Goal: Information Seeking & Learning: Find specific fact

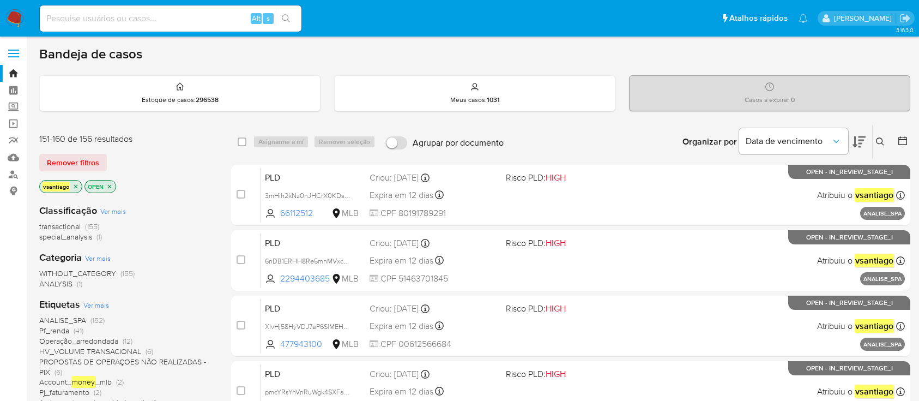
scroll to position [262, 0]
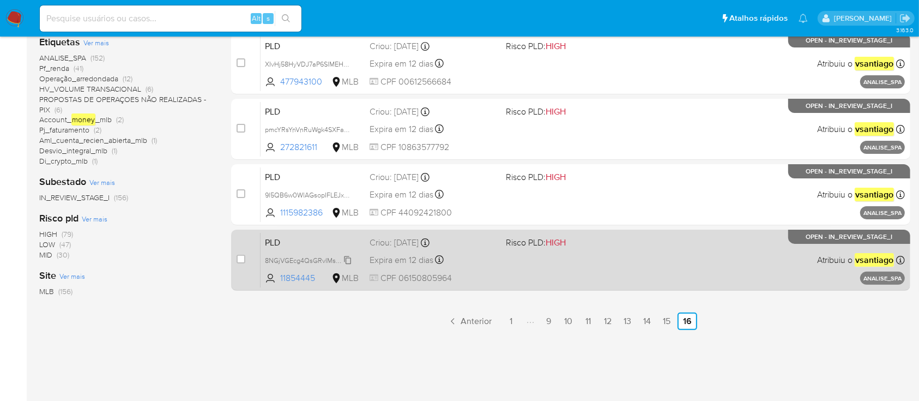
click at [314, 259] on span "8NGjVGEcg4QsGRvIMsXoJu1B" at bounding box center [311, 260] width 93 height 12
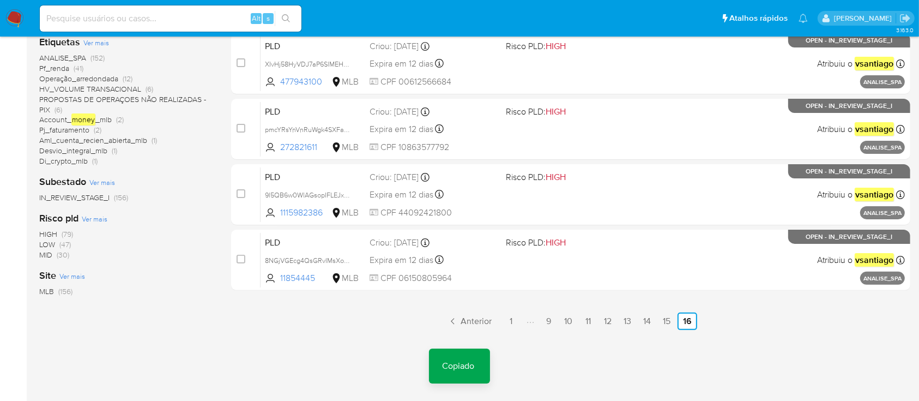
drag, startPoint x: 26, startPoint y: 15, endPoint x: 3, endPoint y: 20, distance: 23.5
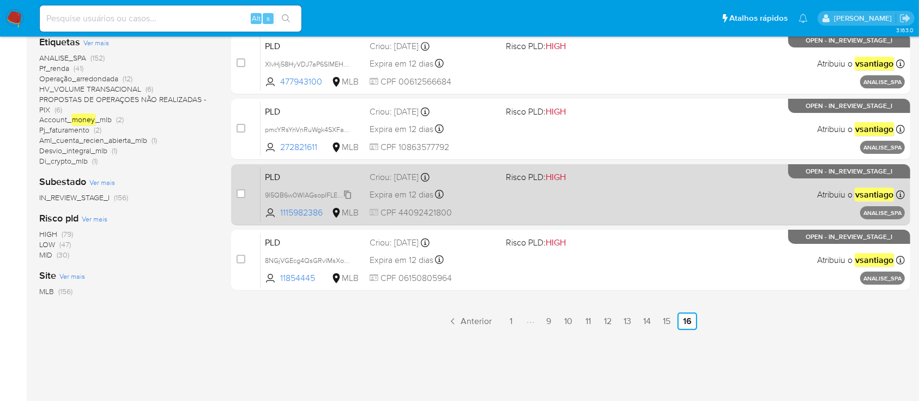
click at [319, 191] on span "9l5QB6w0WlAGsopIFLEJxDFj" at bounding box center [309, 194] width 89 height 12
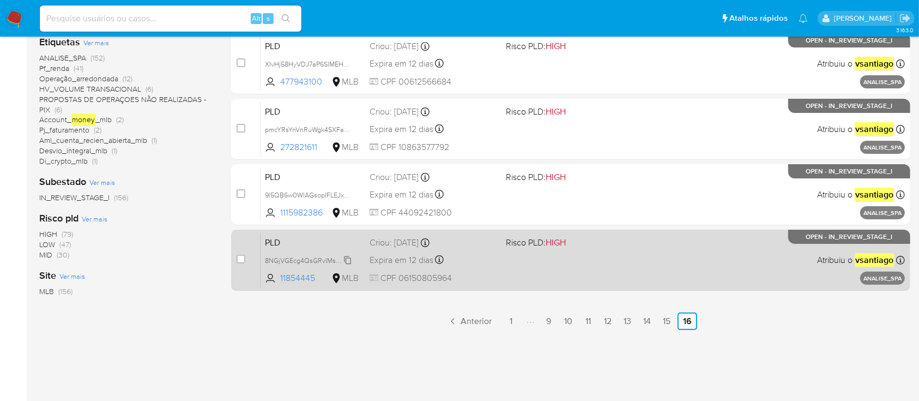
click at [336, 258] on span "8NGjVGEcg4QsGRvIMsXoJu1B" at bounding box center [311, 260] width 93 height 12
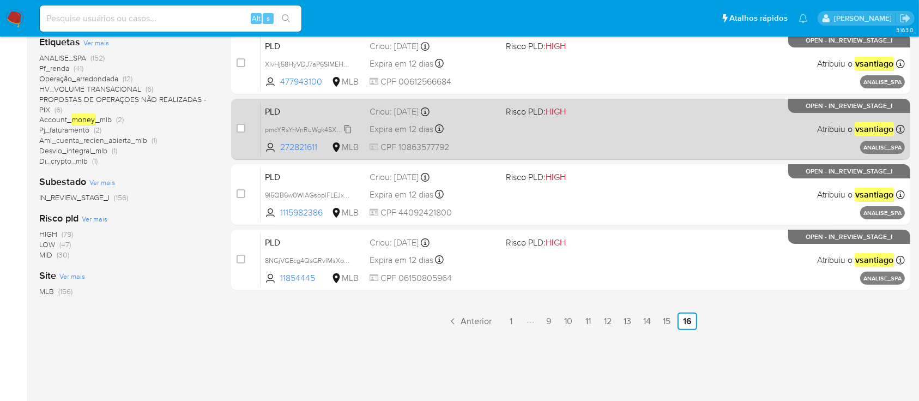
drag, startPoint x: 342, startPoint y: 194, endPoint x: 323, endPoint y: 128, distance: 68.8
click at [342, 193] on span "9l5QB6w0WlAGsopIFLEJxDFj" at bounding box center [309, 194] width 89 height 12
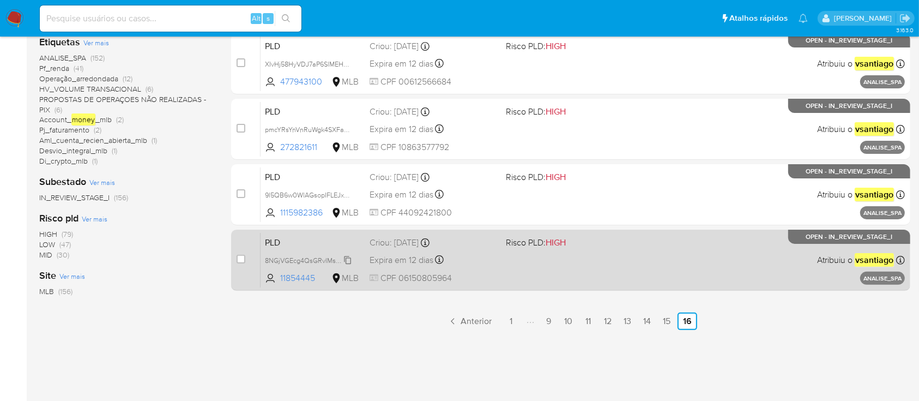
click at [346, 260] on span "8NGjVGEcg4QsGRvIMsXoJu1B" at bounding box center [311, 260] width 93 height 12
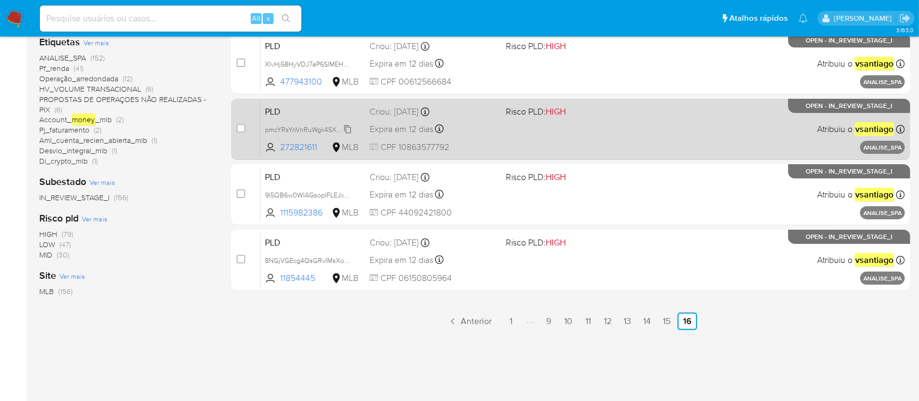
click at [339, 132] on span "pmcYRsYnVnRuWgk4SXFaEMAO" at bounding box center [314, 129] width 98 height 12
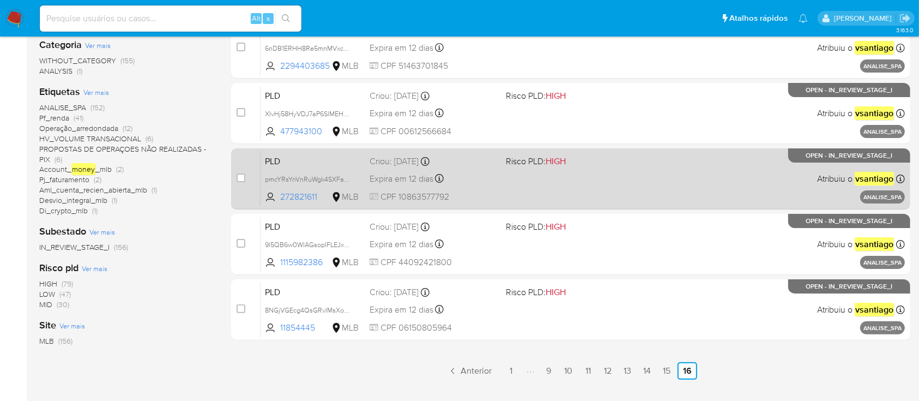
scroll to position [190, 0]
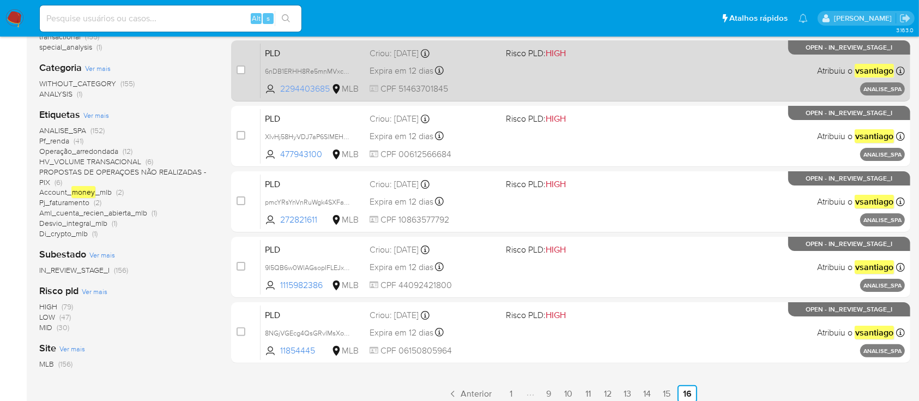
click at [323, 133] on span "XIvHj58HyVDJ7aP6SlMEH8Bc" at bounding box center [310, 136] width 90 height 12
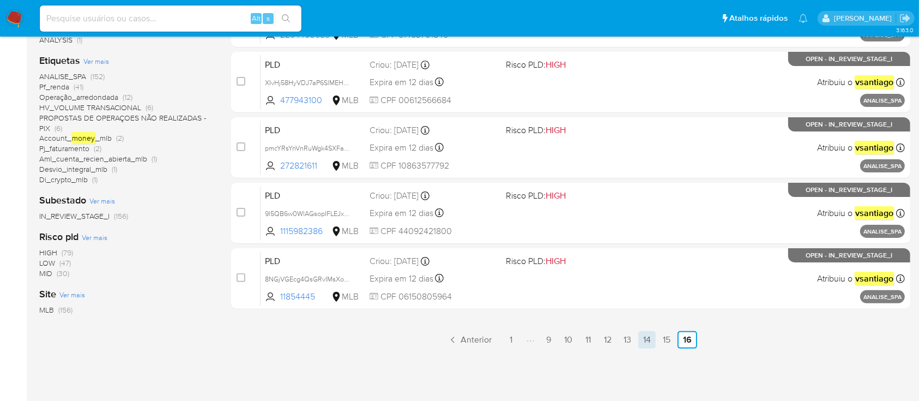
scroll to position [262, 0]
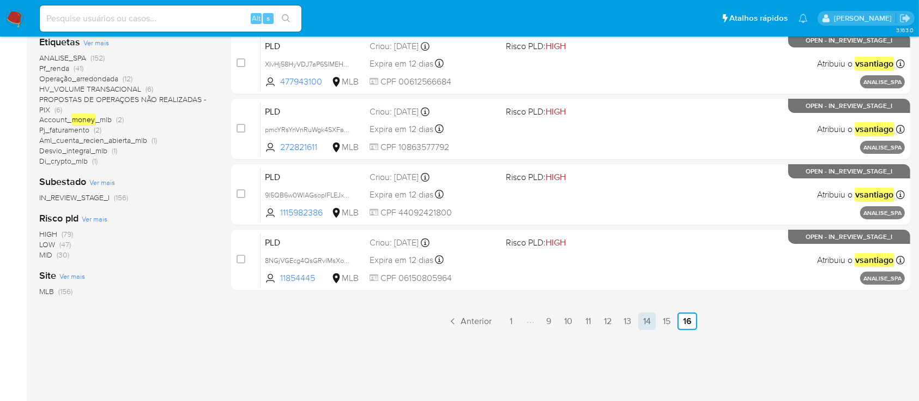
click at [651, 318] on link "14" at bounding box center [647, 320] width 17 height 17
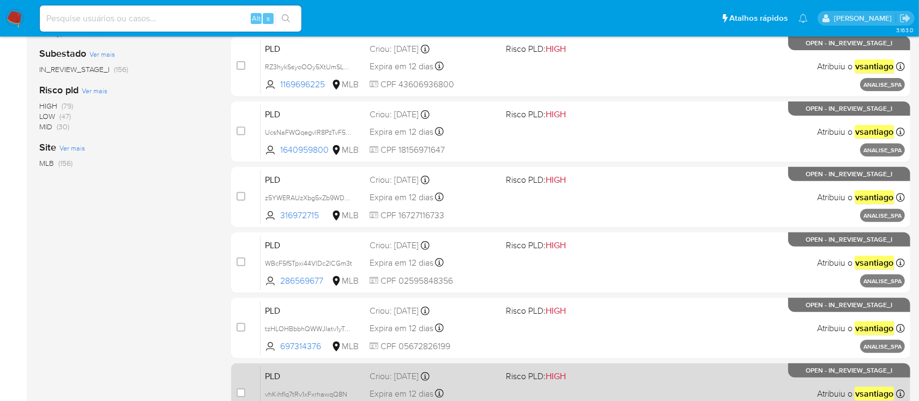
scroll to position [498, 0]
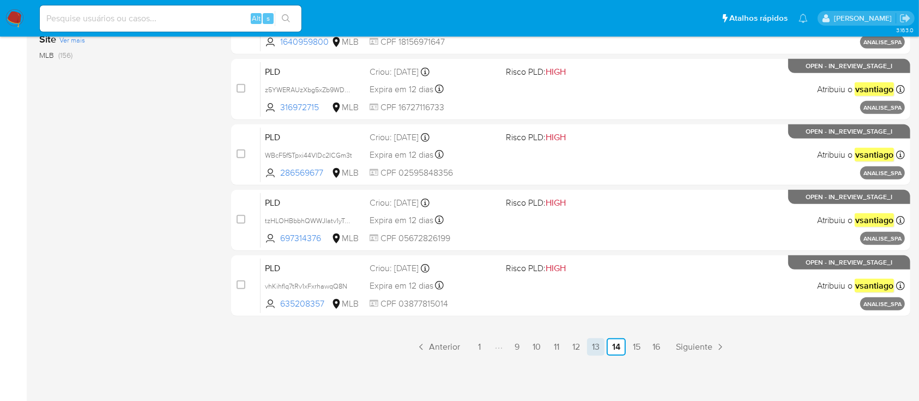
click at [594, 346] on link "13" at bounding box center [595, 346] width 17 height 17
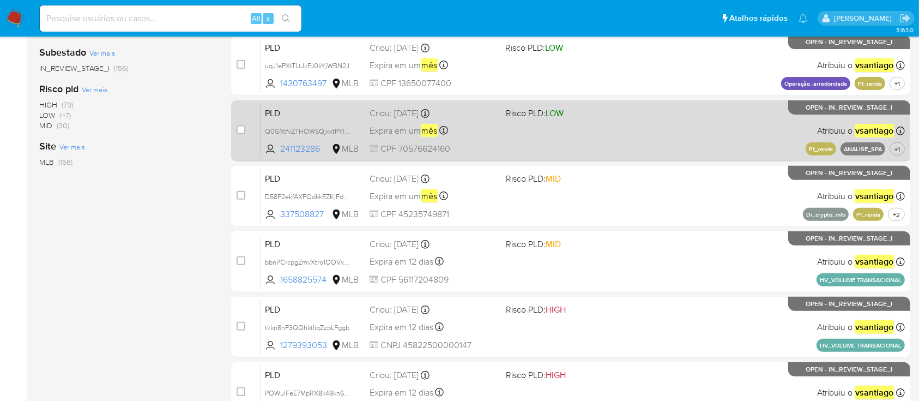
scroll to position [436, 0]
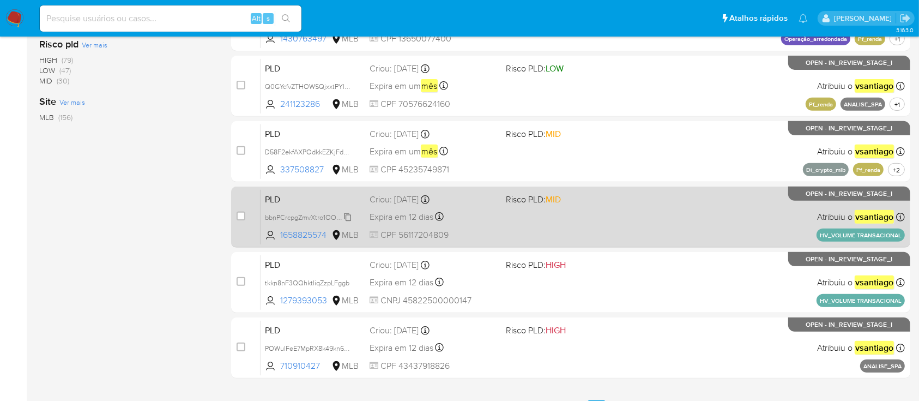
click at [336, 218] on span "bbnPCrcpgZmvXtro1OOVxyJJ" at bounding box center [309, 216] width 89 height 12
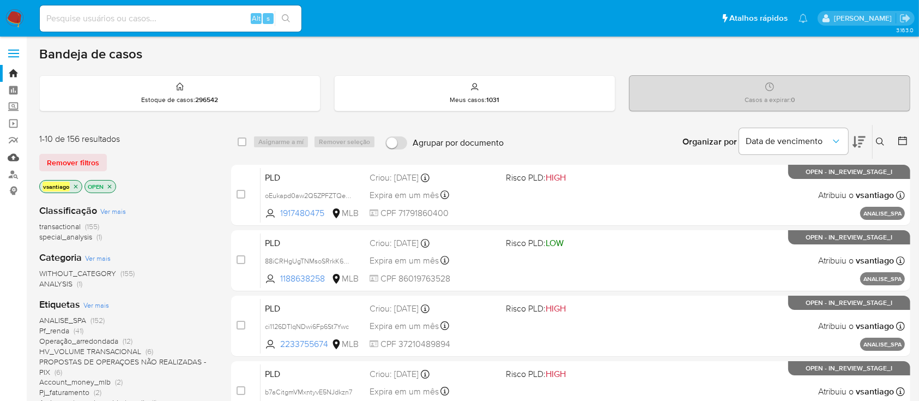
click at [9, 155] on link "Mulan" at bounding box center [65, 157] width 130 height 17
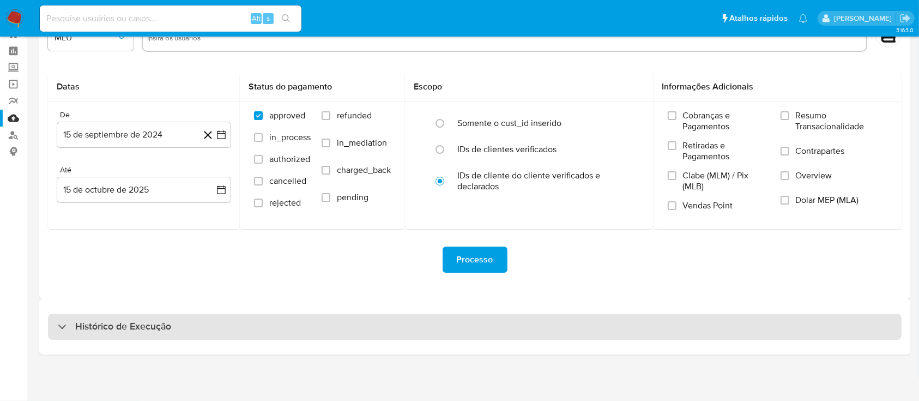
click at [467, 330] on div "Histórico de Execução" at bounding box center [475, 327] width 854 height 26
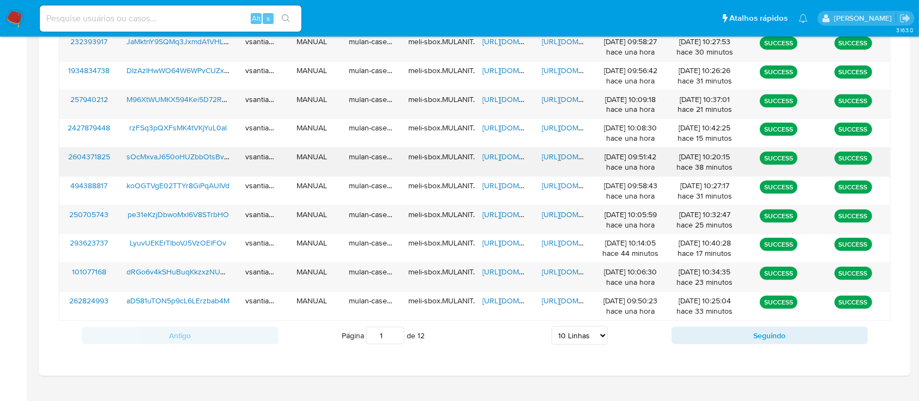
scroll to position [450, 0]
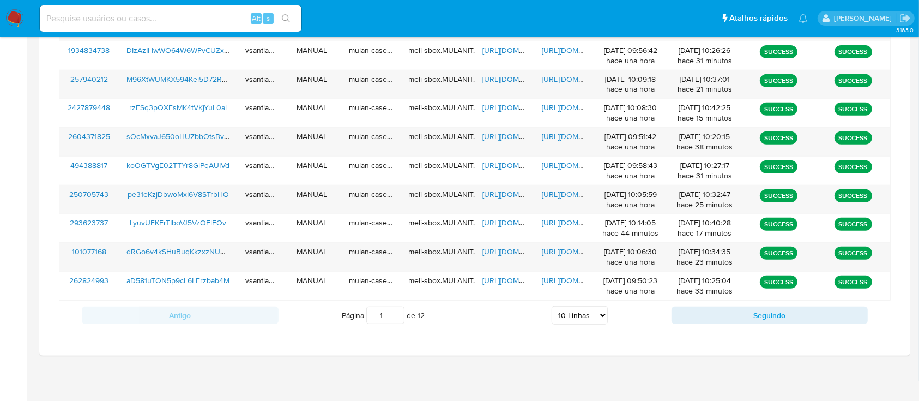
drag, startPoint x: 590, startPoint y: 315, endPoint x: 588, endPoint y: 329, distance: 14.3
click at [590, 315] on select "5 Linhas 10 Linhas 20 Linhas 25 Linhas 50 Linhas 100 Linhas" at bounding box center [580, 315] width 56 height 19
click at [582, 312] on select "5 Linhas 10 Linhas 20 Linhas 25 Linhas 50 Linhas 100 Linhas" at bounding box center [580, 315] width 56 height 19
click at [581, 312] on select "5 Linhas 10 Linhas 20 Linhas 25 Linhas 50 Linhas 100 Linhas" at bounding box center [580, 315] width 56 height 19
select select "100"
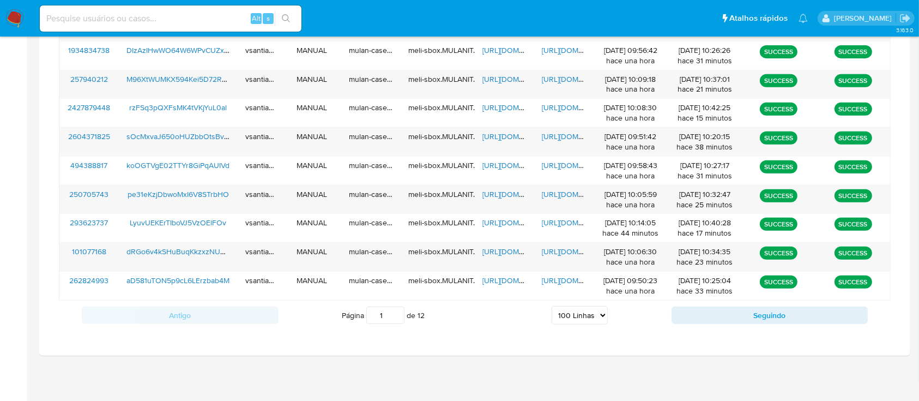
click at [552, 306] on select "5 Linhas 10 Linhas 20 Linhas 25 Linhas 50 Linhas 100 Linhas" at bounding box center [580, 315] width 56 height 19
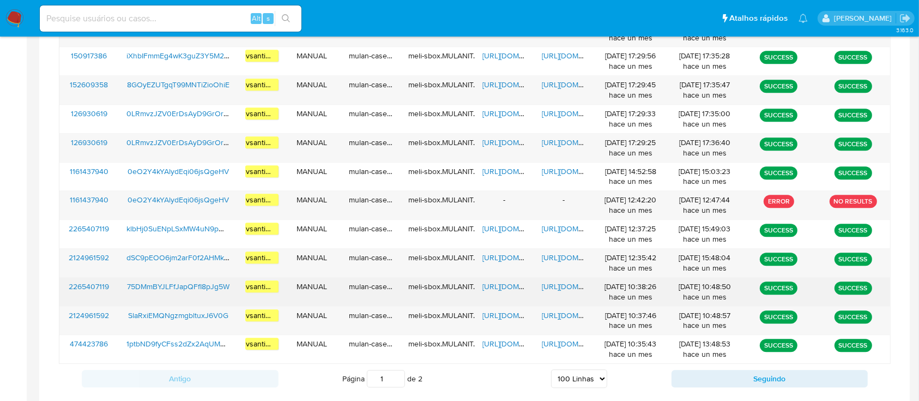
scroll to position [3036, 0]
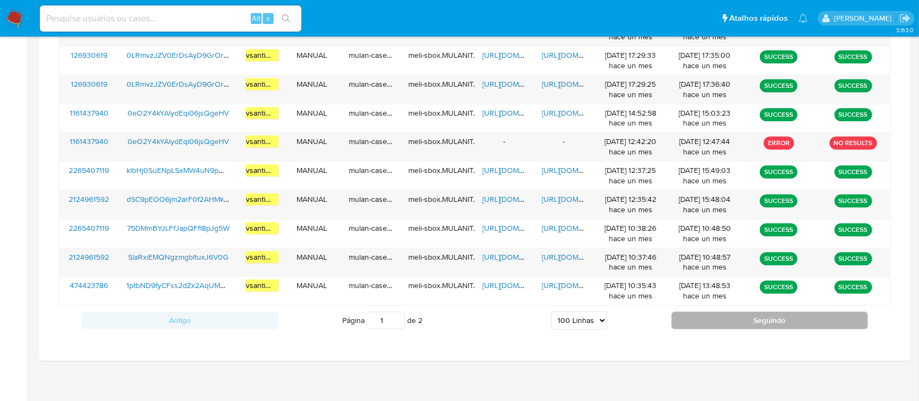
click at [744, 312] on button "Seguindo" at bounding box center [770, 319] width 197 height 17
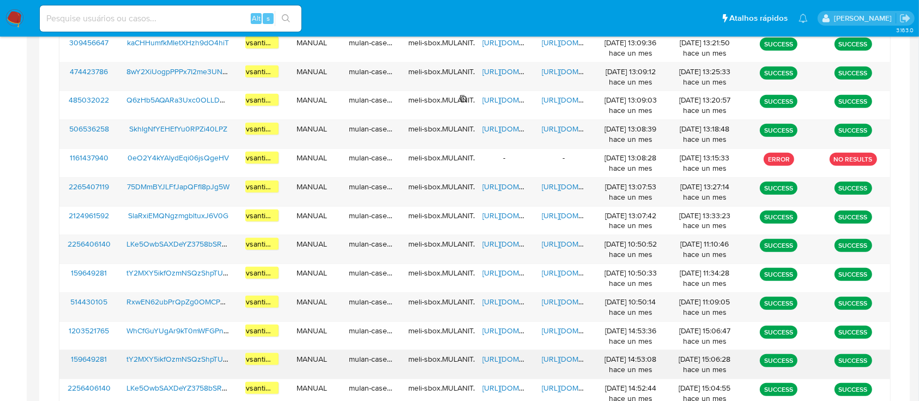
scroll to position [709, 0]
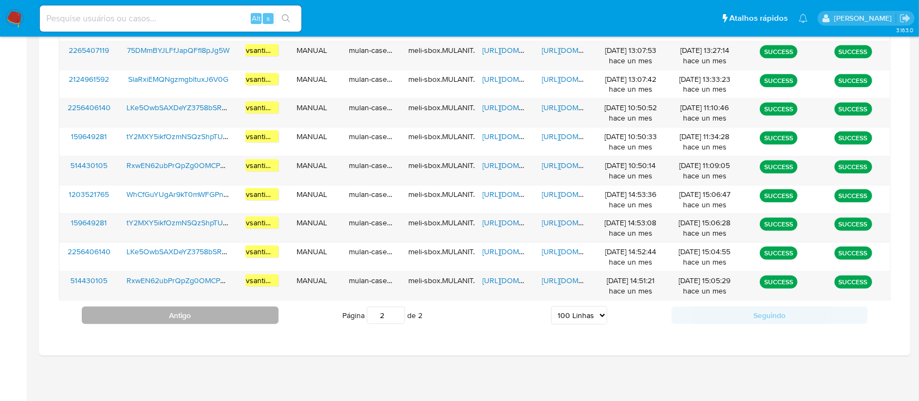
click at [222, 315] on button "Antigo" at bounding box center [180, 314] width 197 height 17
type input "1"
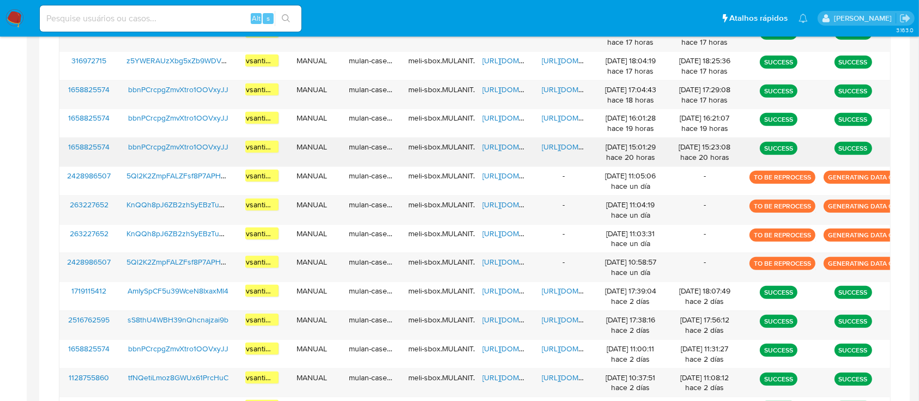
scroll to position [1000, 0]
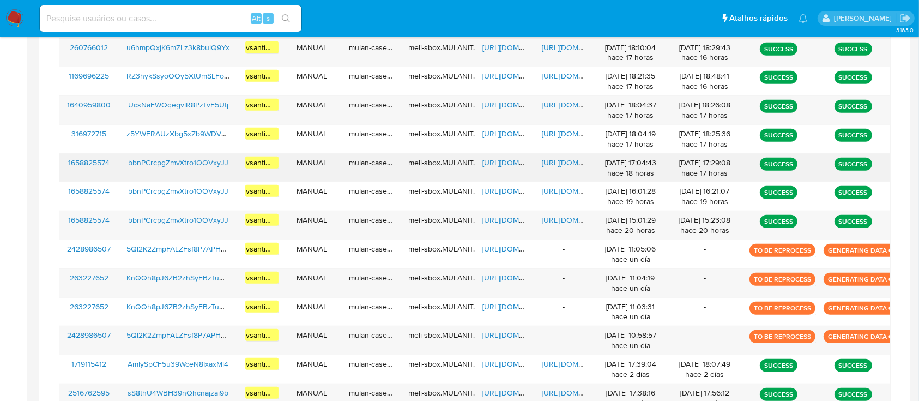
click at [219, 163] on span "bbnPCrcpgZmvXtro1OOVxyJJ" at bounding box center [178, 162] width 100 height 11
click at [508, 165] on span "https://docs.google.com/spreadsheets/d/1LoGOigzrqRLp8MuxJnhfO8t3J2ob6dV7VnChBK2…" at bounding box center [520, 162] width 75 height 11
click at [559, 162] on span "https://docs.google.com/document/d/1JxcS0gbqpItDSp60QsceOHp4a55T8XzxjYJUsNFQCHs…" at bounding box center [579, 162] width 75 height 11
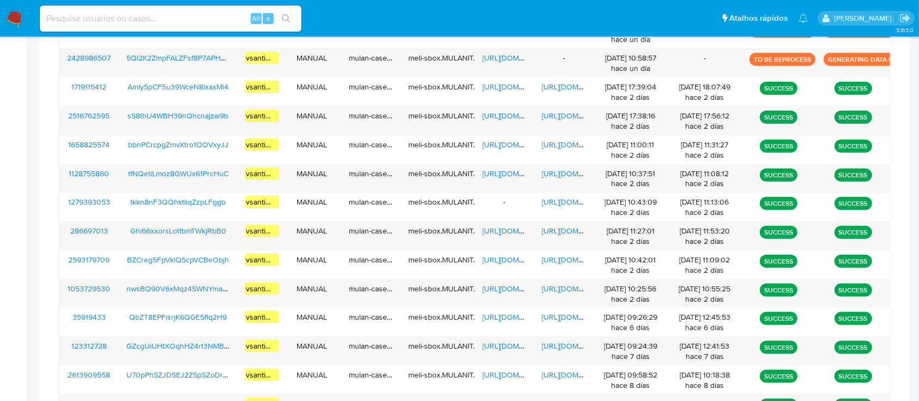
scroll to position [645, 0]
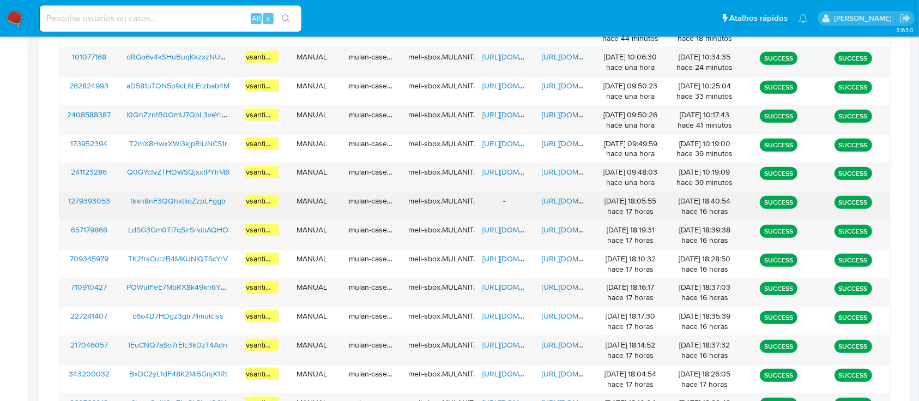
click at [568, 202] on span "https://docs.google.com/document/d/1xVogNU_T8iAIy4r7Cb408NlD41N-nGH2p1dBR2np-ZA…" at bounding box center [579, 200] width 75 height 11
click at [188, 198] on span "tkkn8nF3QQhktIiqZzpLFggb" at bounding box center [177, 200] width 95 height 11
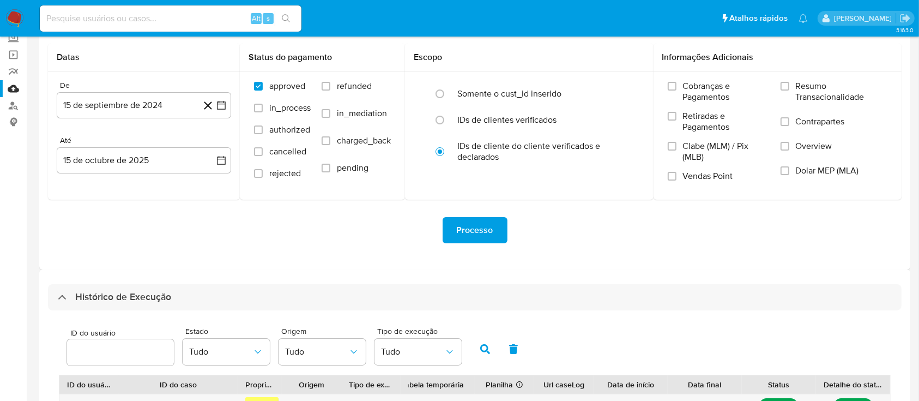
scroll to position [2, 0]
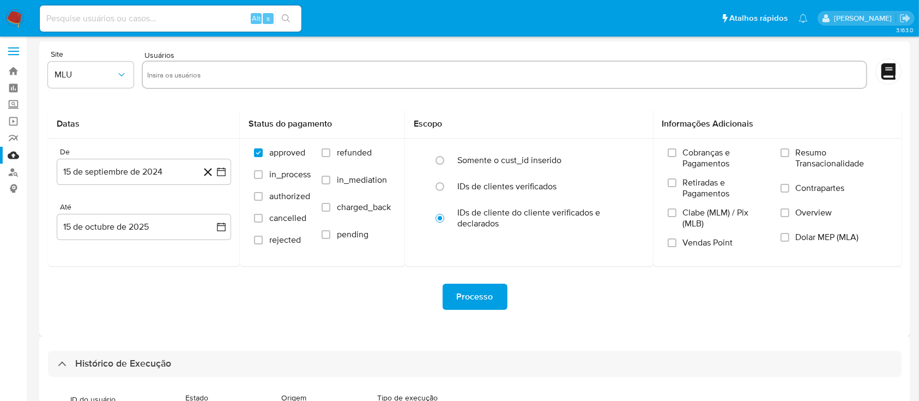
click at [19, 13] on img at bounding box center [14, 18] width 19 height 19
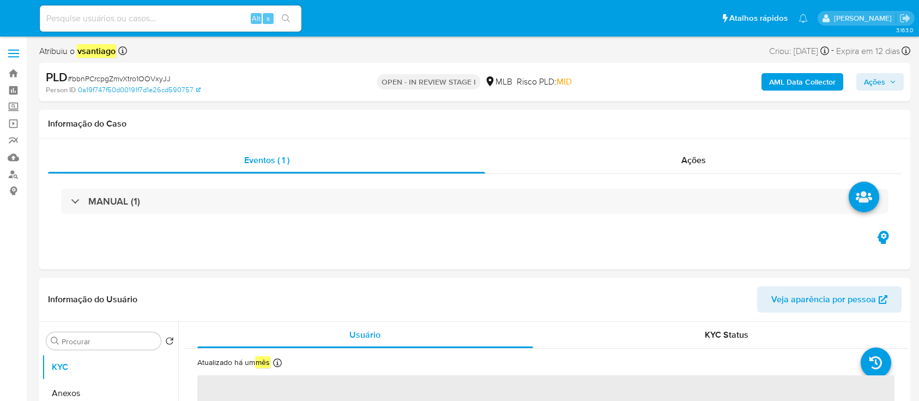
select select "10"
click at [19, 15] on img at bounding box center [14, 18] width 19 height 19
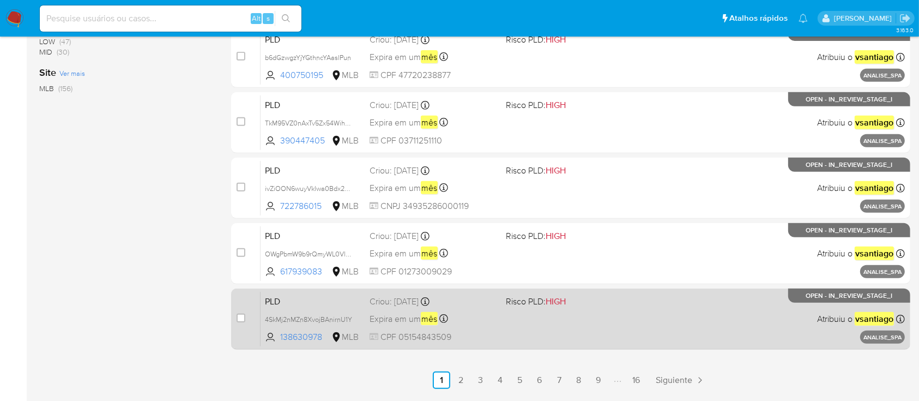
scroll to position [498, 0]
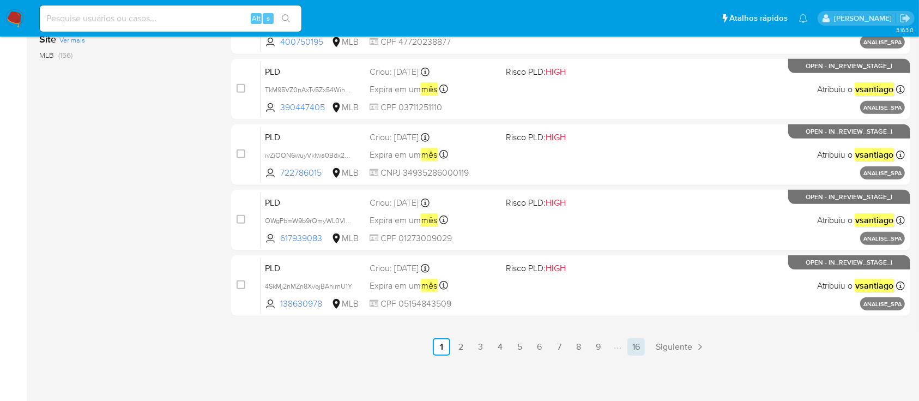
click at [641, 342] on link "16" at bounding box center [636, 346] width 17 height 17
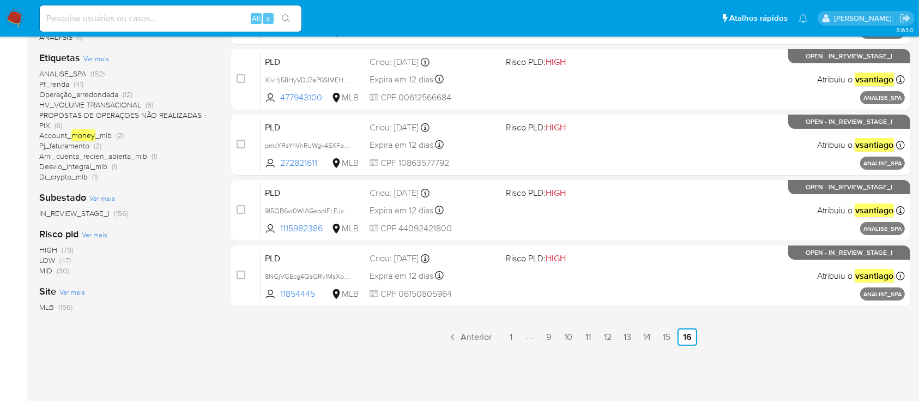
scroll to position [262, 0]
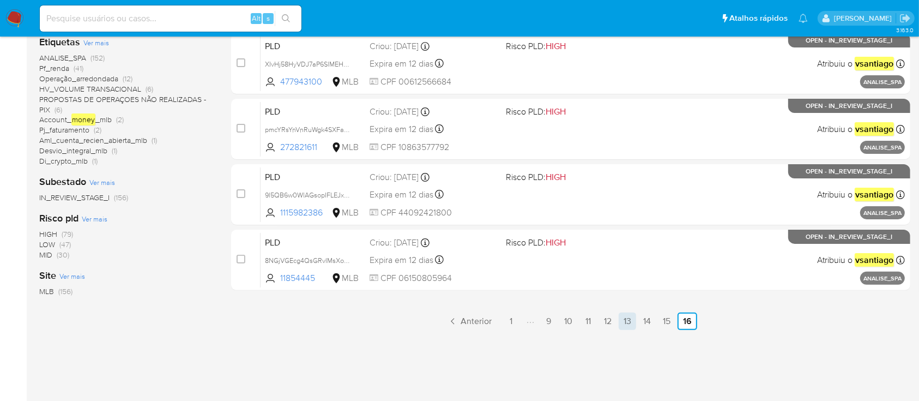
click at [628, 320] on link "13" at bounding box center [627, 320] width 17 height 17
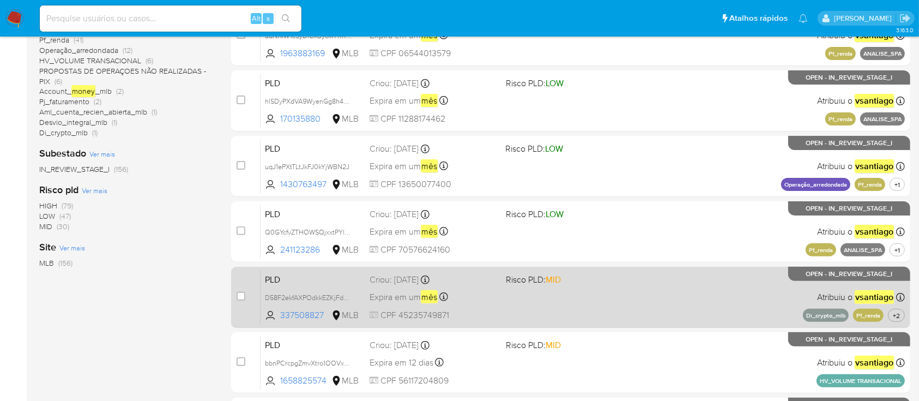
scroll to position [436, 0]
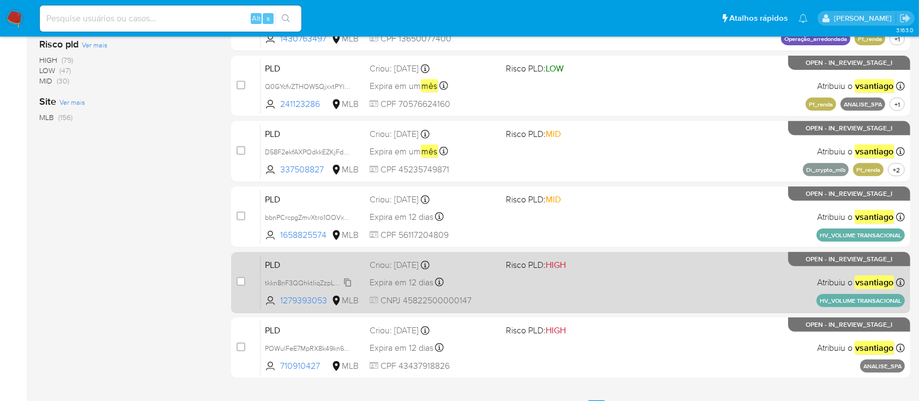
click at [310, 281] on span "tkkn8nF3QQhktIiqZzpLFggb" at bounding box center [307, 282] width 85 height 12
click at [327, 278] on span "tkkn8nF3QQhktIiqZzpLFggb" at bounding box center [307, 282] width 85 height 12
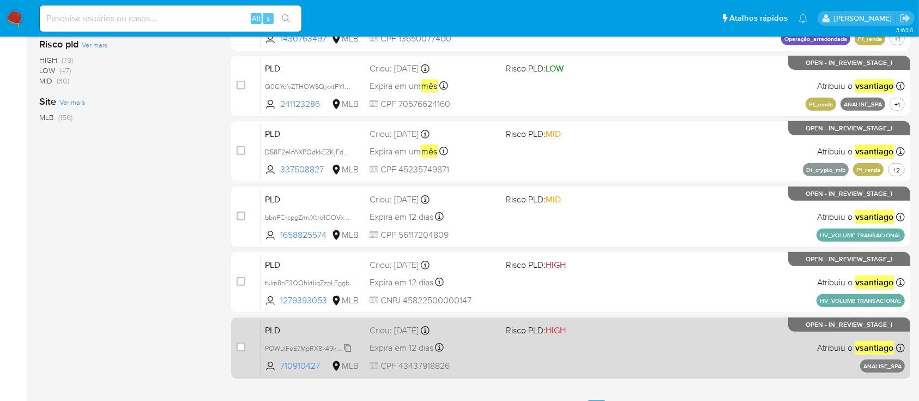
click at [309, 347] on span "POWulFeE7MpRX8k49kn6YD5q" at bounding box center [313, 347] width 96 height 12
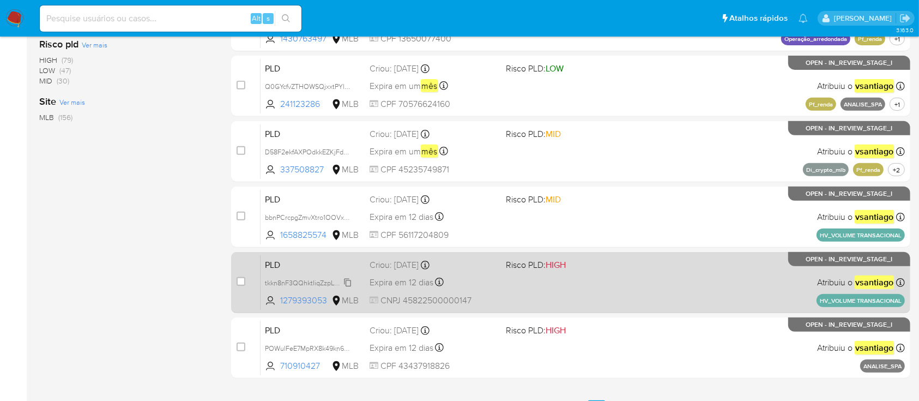
click at [326, 281] on span "tkkn8nF3QQhktIiqZzpLFggb" at bounding box center [307, 282] width 85 height 12
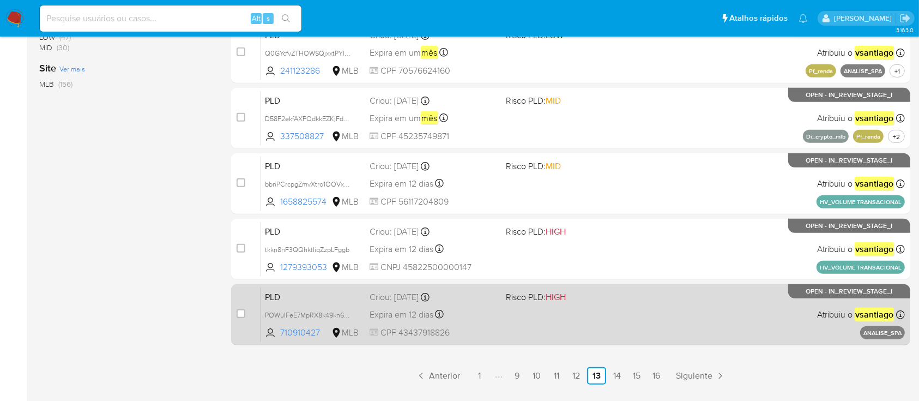
scroll to position [498, 0]
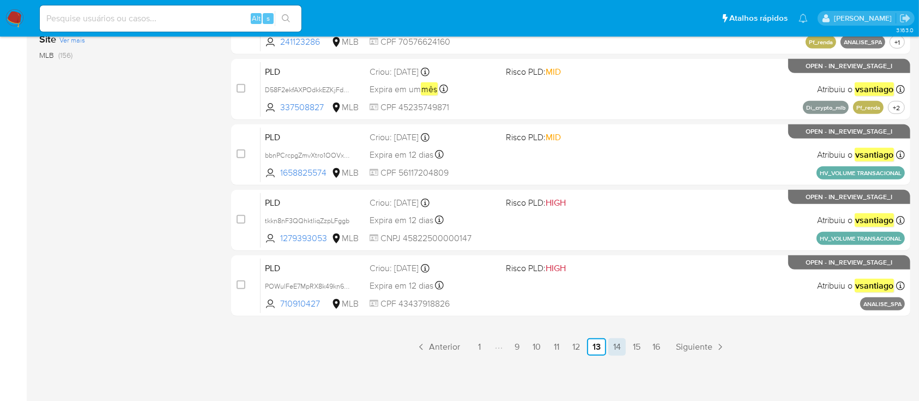
click at [625, 344] on link "14" at bounding box center [617, 346] width 17 height 17
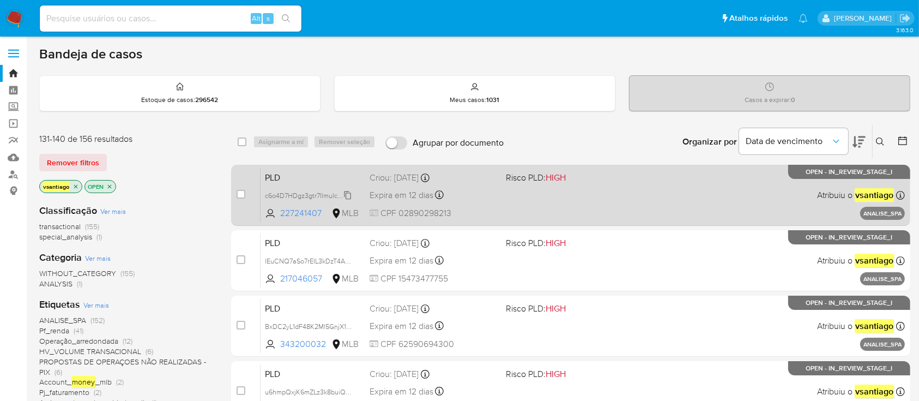
click at [335, 191] on span "c6o4D7HDgz3gtr7IlmuIclss" at bounding box center [305, 195] width 81 height 12
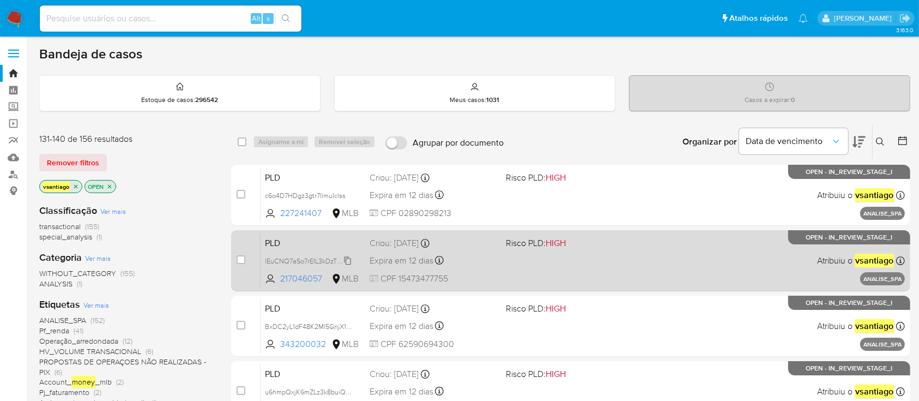
click at [311, 265] on div "lEuCNQ7aSo7rEIL3kDzT4Adn" at bounding box center [308, 261] width 87 height 12
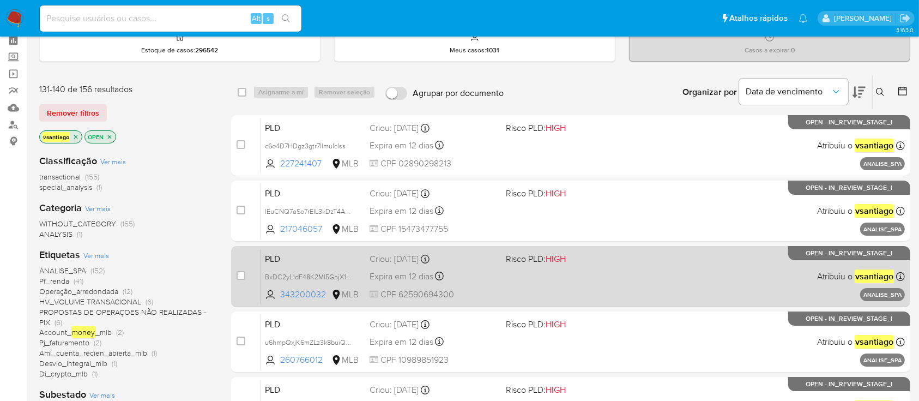
scroll to position [73, 0]
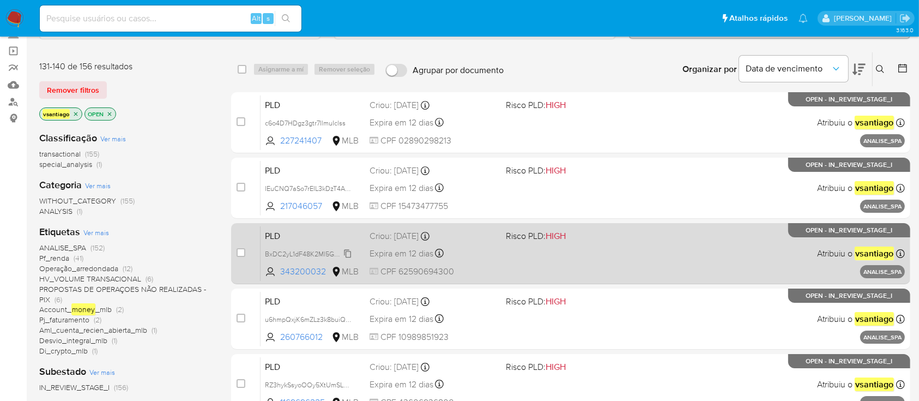
click at [320, 249] on span "BxDC2yL1dF48K2Ml5GnjX1Rt" at bounding box center [309, 253] width 88 height 12
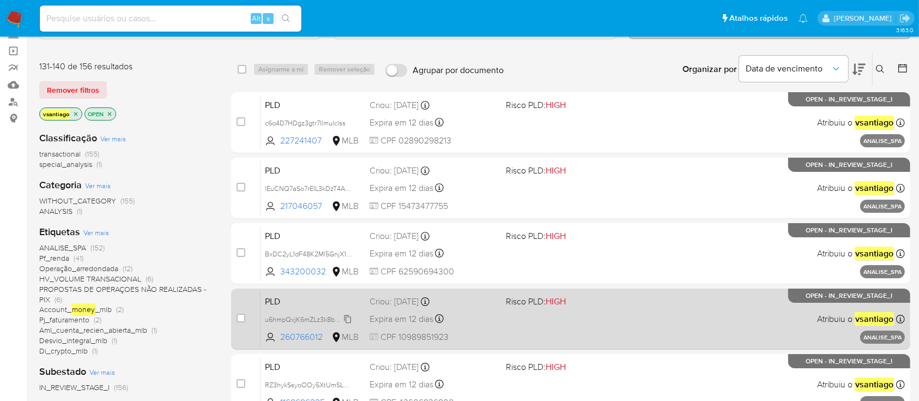
click at [334, 317] on span "u6hmpQxjK6mZLz3k8buiQ9Yx" at bounding box center [311, 318] width 92 height 12
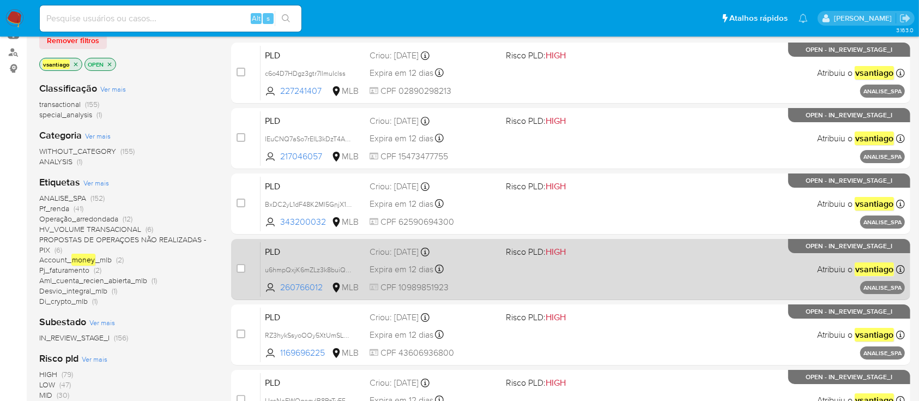
scroll to position [145, 0]
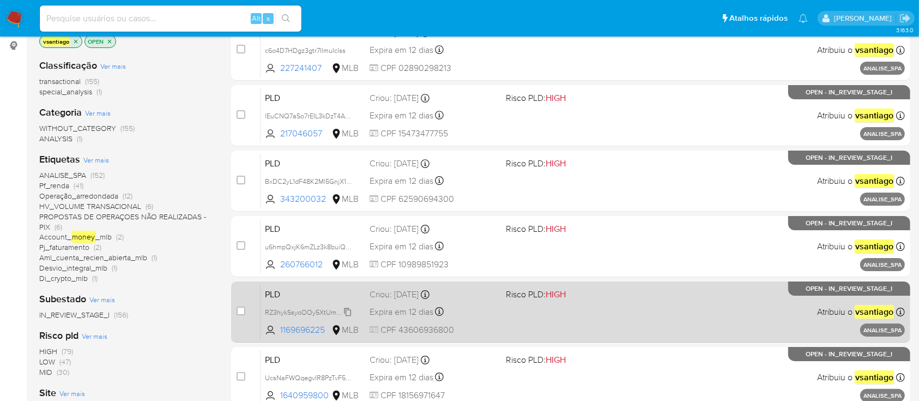
click at [328, 314] on span "RZ3hykSsyoOOy5XtUmSLFoKE" at bounding box center [312, 311] width 94 height 12
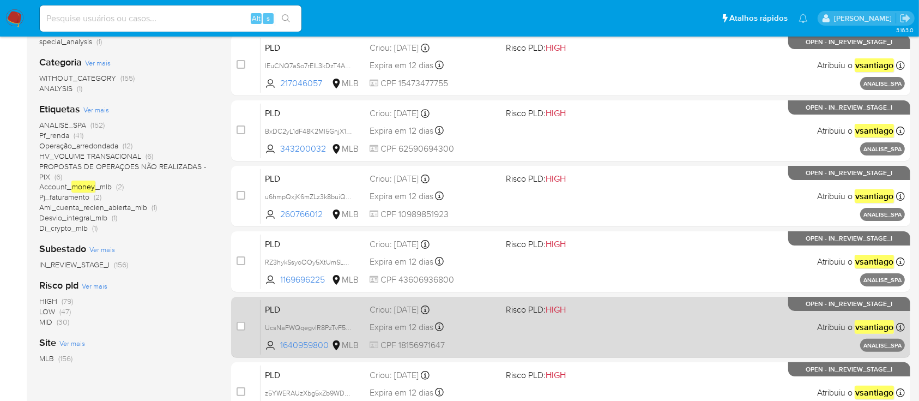
scroll to position [218, 0]
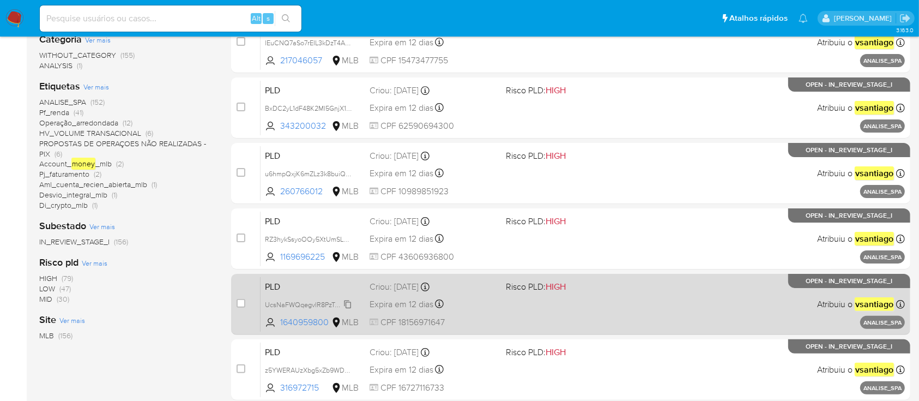
click at [334, 301] on span "UcsNaFWQqegvlR8PzTvF5Utj" at bounding box center [309, 304] width 89 height 12
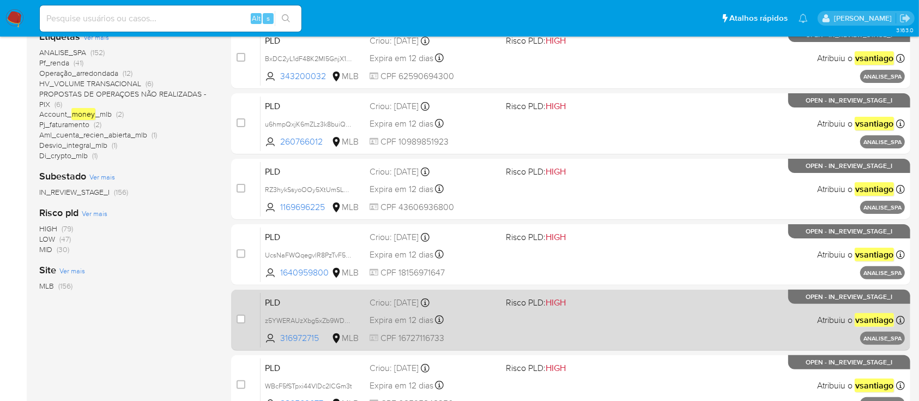
scroll to position [291, 0]
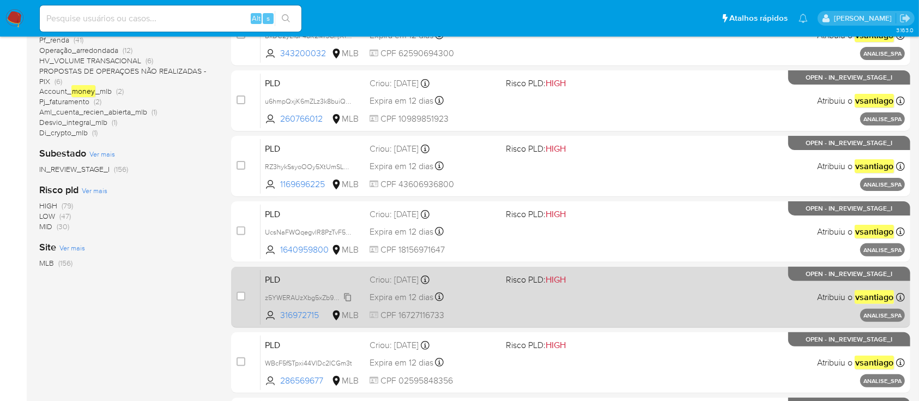
click at [343, 299] on span "z5YWERAUzXbg5xZb9WDVvJwG" at bounding box center [315, 297] width 100 height 12
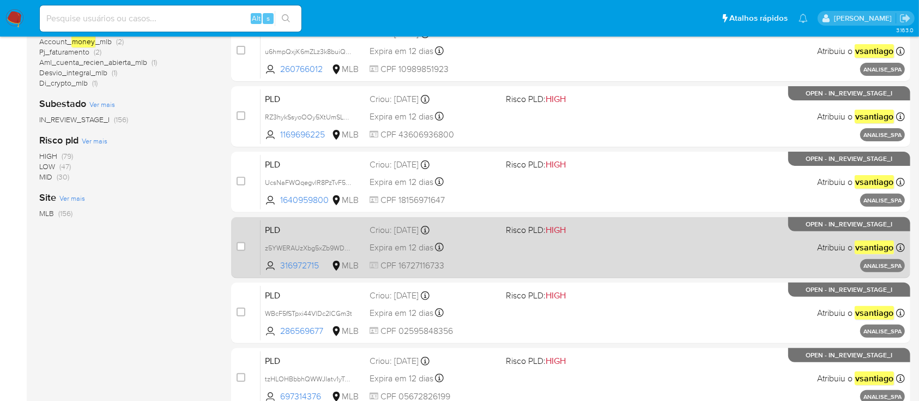
scroll to position [363, 0]
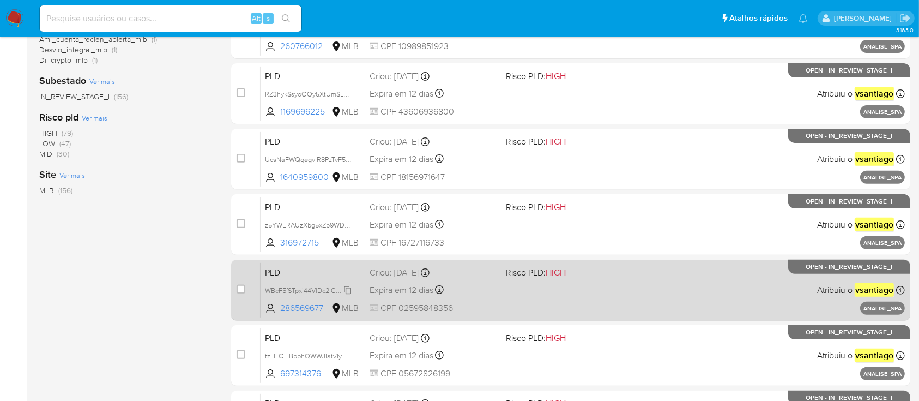
click at [327, 289] on span "WBcF5fSTpxi44VlDc2ICGm3t" at bounding box center [308, 290] width 87 height 12
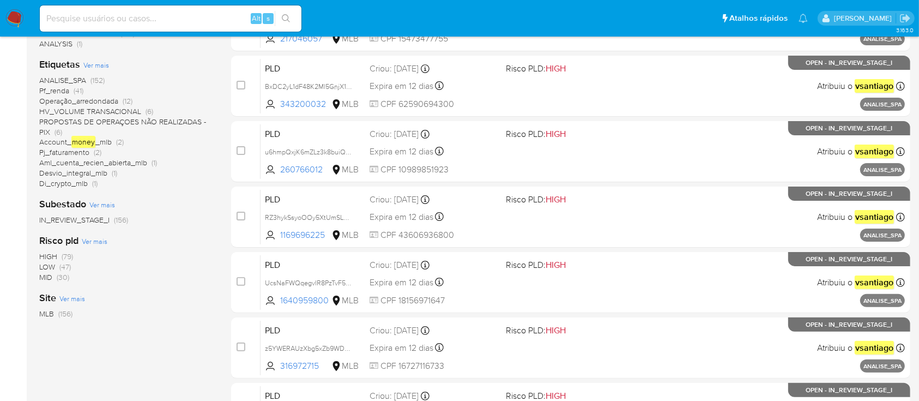
scroll to position [218, 0]
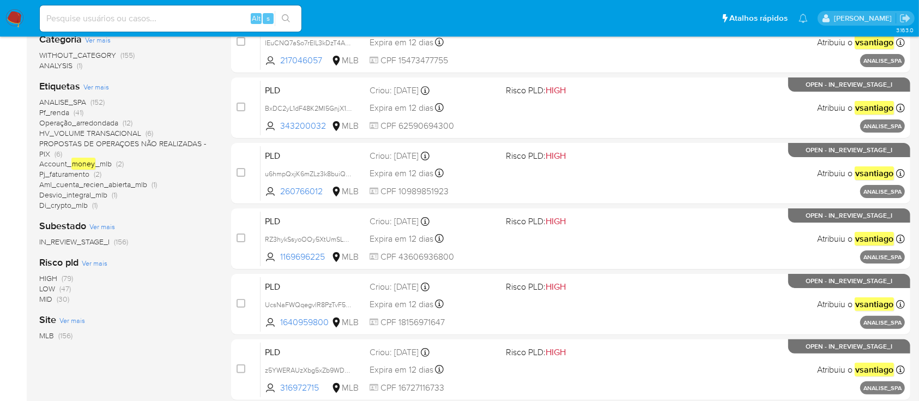
click at [92, 130] on span "HV_VOLUME TRANSACIONAL" at bounding box center [90, 133] width 102 height 11
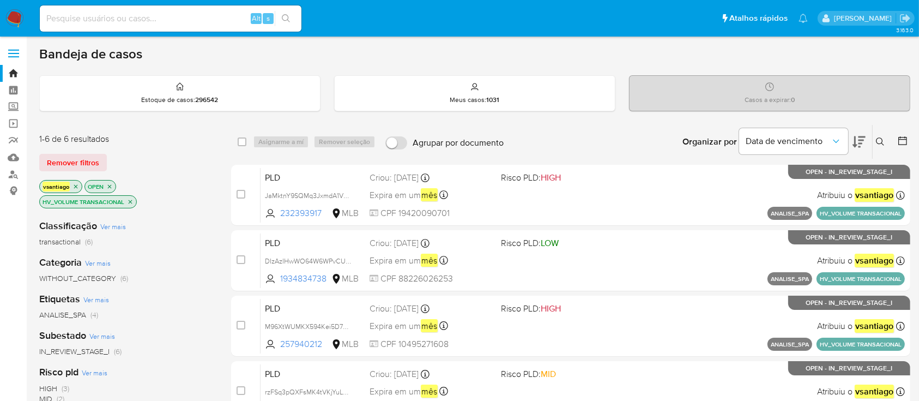
click at [130, 203] on icon "close-filter" at bounding box center [130, 201] width 7 height 7
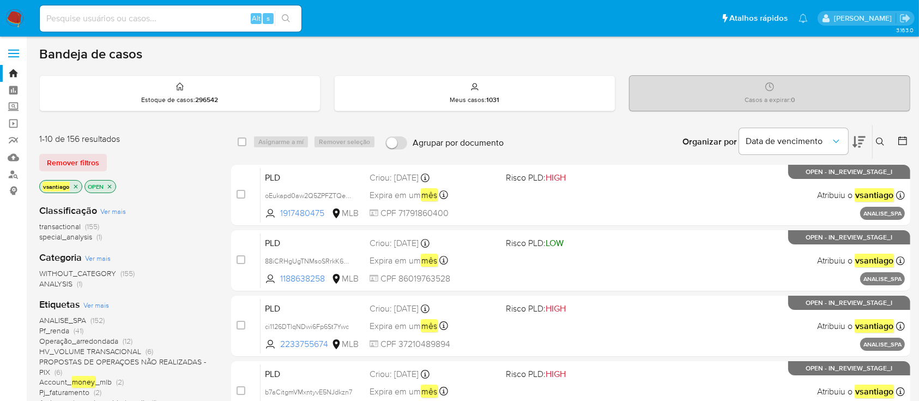
click at [174, 7] on div "Alt s" at bounding box center [171, 18] width 262 height 26
click at [171, 19] on input at bounding box center [171, 18] width 262 height 14
paste input "bbnPCrcpgZmvXtro1OOVxyJJ"
type input "bbnPCrcpgZmvXtro1OOVxyJJ"
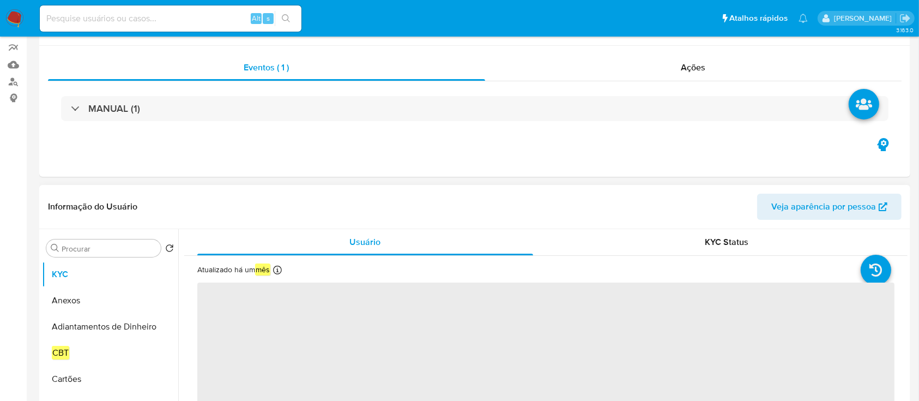
select select "10"
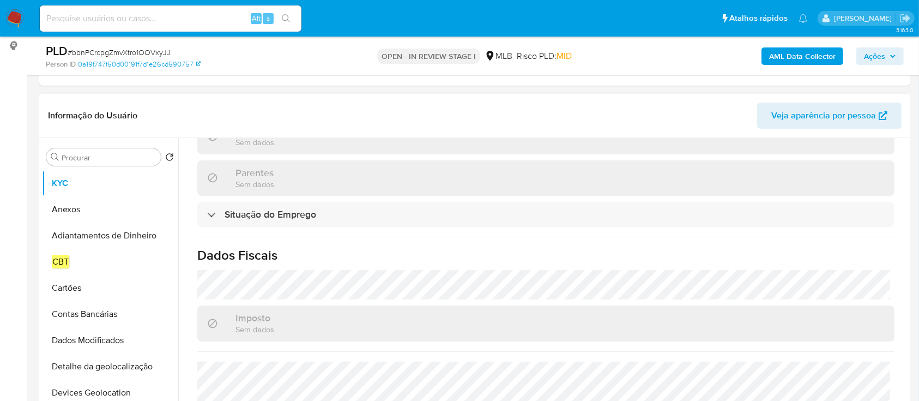
scroll to position [485, 0]
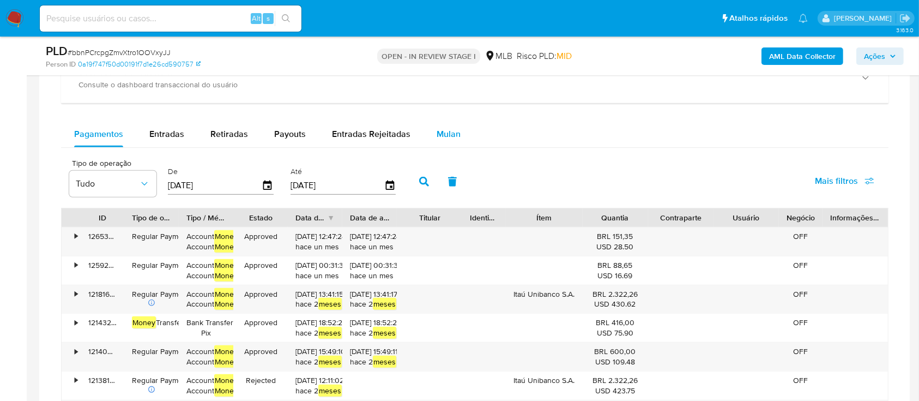
click at [444, 142] on div "Mulan" at bounding box center [449, 134] width 24 height 26
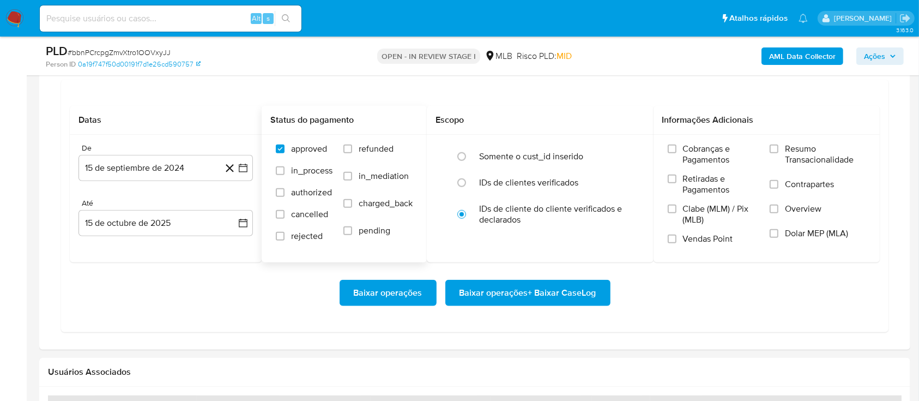
scroll to position [1018, 0]
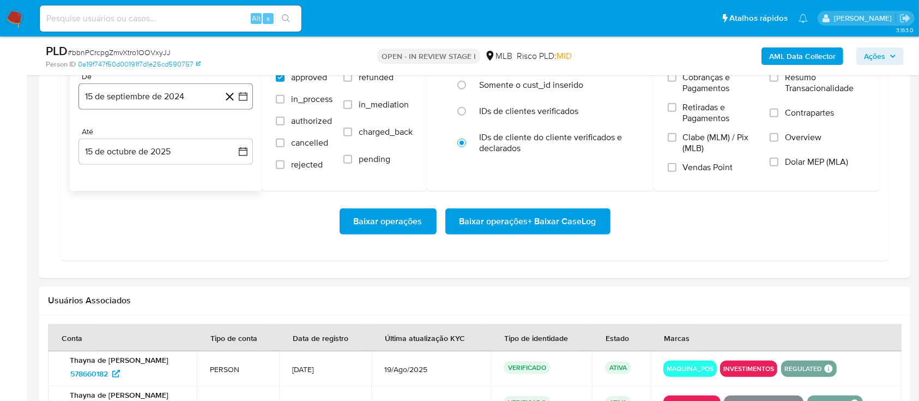
click at [159, 98] on button "15 de septiembre de 2024" at bounding box center [166, 96] width 174 height 26
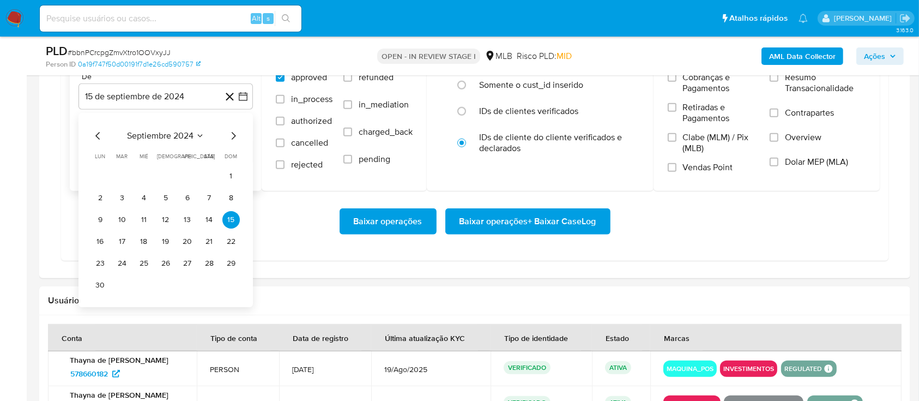
click at [231, 133] on icon "Mes siguiente" at bounding box center [233, 135] width 13 height 13
click at [148, 174] on button "1" at bounding box center [143, 175] width 17 height 17
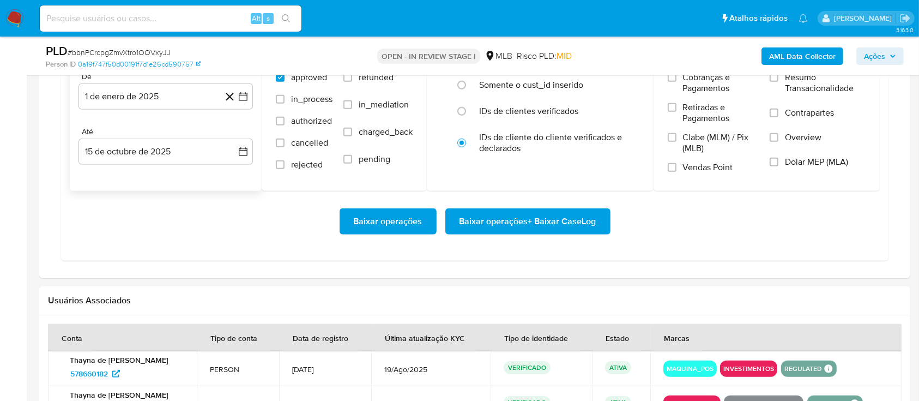
click at [267, 251] on div "Baixar operações Baixar operações + Baixar CaseLog" at bounding box center [475, 221] width 810 height 61
click at [501, 221] on span "Baixar operações + Baixar CaseLog" at bounding box center [528, 221] width 137 height 24
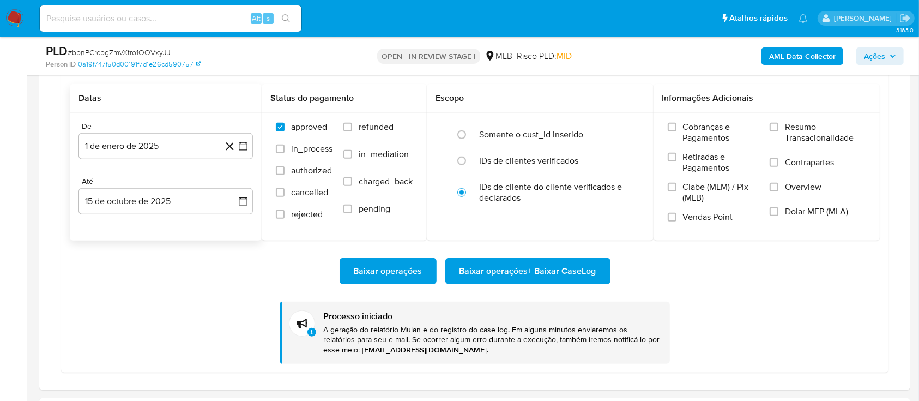
scroll to position [945, 0]
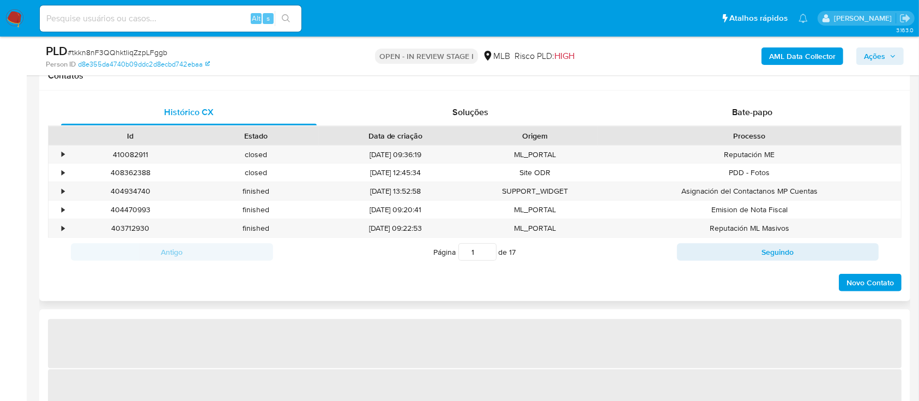
select select "10"
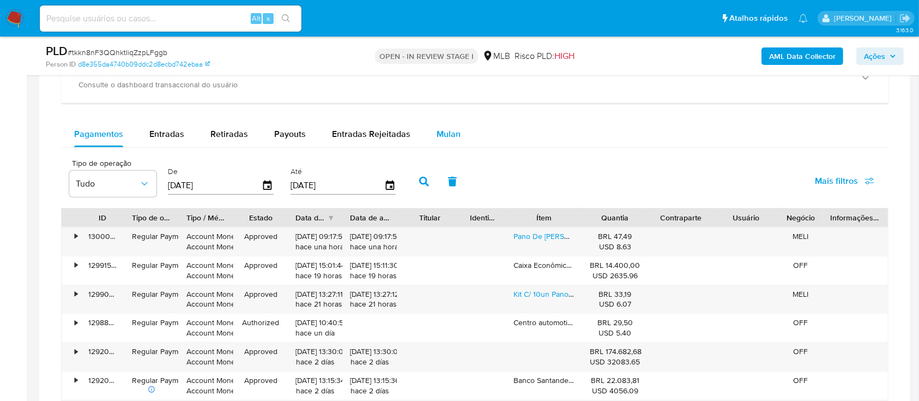
click at [444, 136] on span "Mulan" at bounding box center [449, 134] width 24 height 13
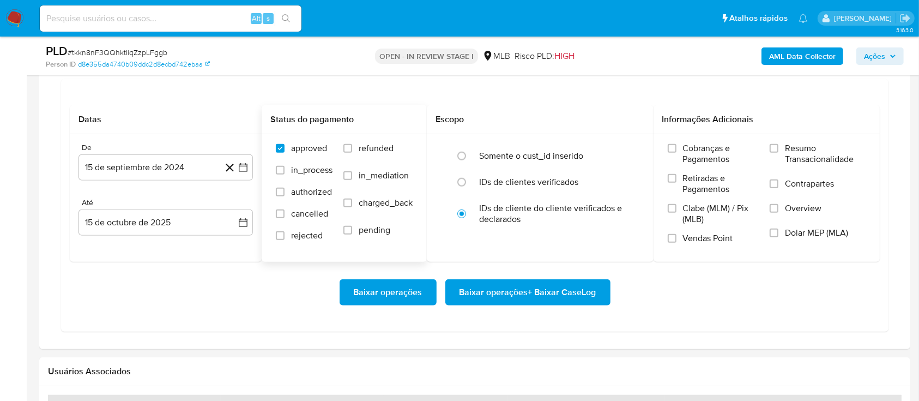
scroll to position [1018, 0]
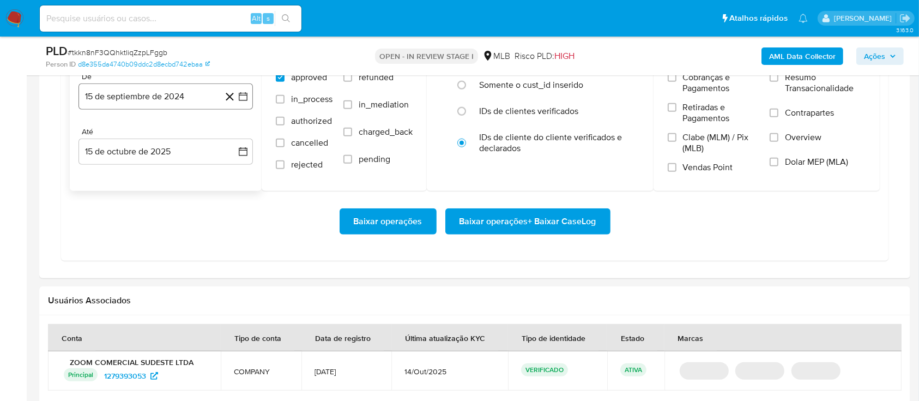
click at [149, 91] on button "15 de septiembre de 2024" at bounding box center [166, 96] width 174 height 26
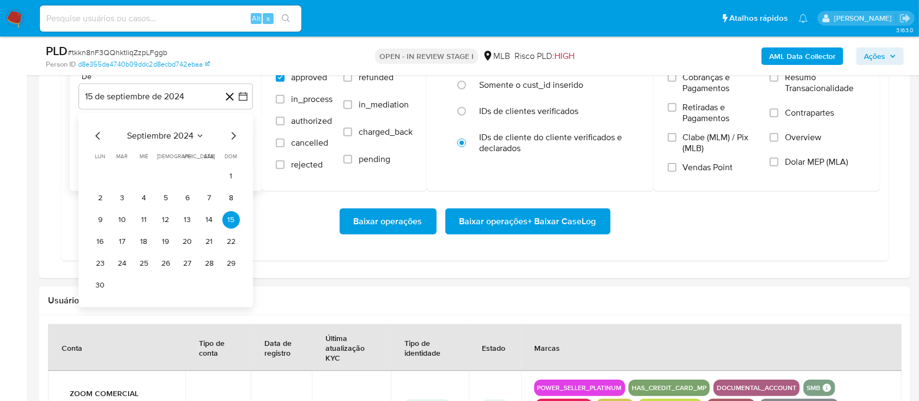
click at [227, 134] on div "septiembre 2024" at bounding box center [166, 135] width 148 height 13
click at [231, 136] on icon "Mes siguiente" at bounding box center [233, 135] width 13 height 13
click at [232, 136] on icon "Mes siguiente" at bounding box center [233, 135] width 13 height 13
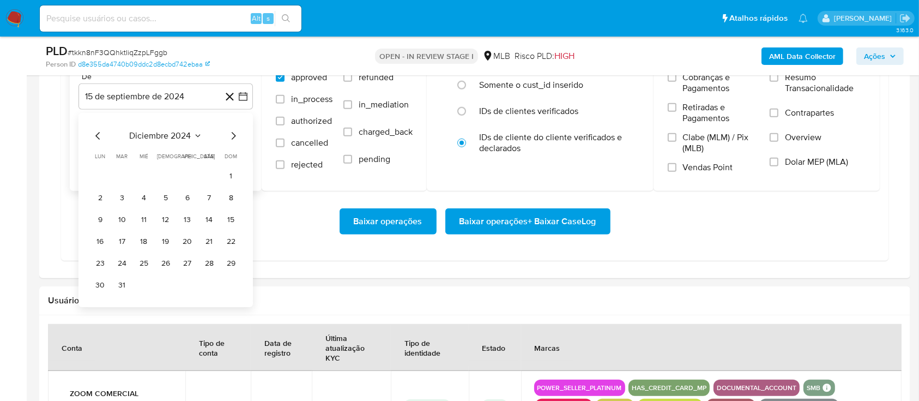
click at [232, 136] on icon "Mes siguiente" at bounding box center [233, 135] width 13 height 13
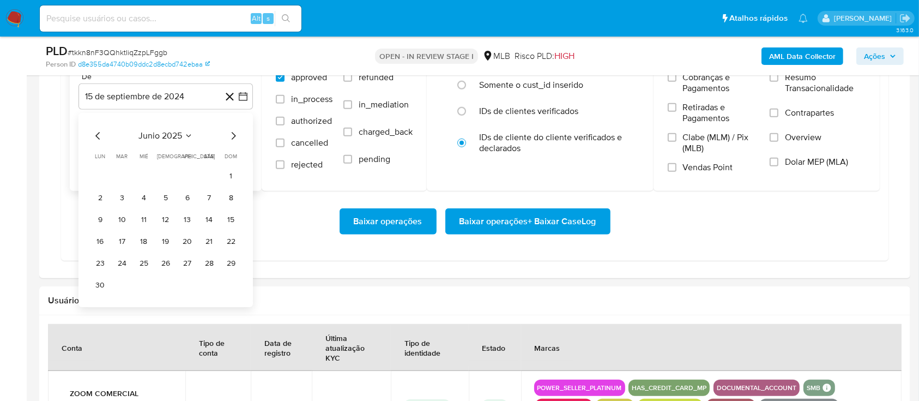
click at [232, 136] on icon "Mes siguiente" at bounding box center [233, 135] width 13 height 13
click at [93, 129] on icon "Mes anterior" at bounding box center [98, 135] width 13 height 13
click at [96, 135] on icon "Mes anterior" at bounding box center [97, 136] width 4 height 8
drag, startPoint x: 169, startPoint y: 175, endPoint x: 174, endPoint y: 180, distance: 7.3
click at [168, 175] on button "1" at bounding box center [165, 175] width 17 height 17
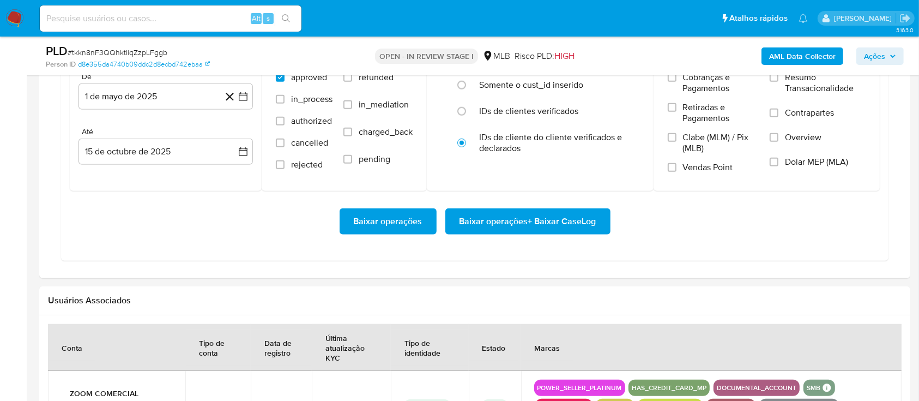
click at [257, 223] on div "Baixar operações Baixar operações + Baixar CaseLog" at bounding box center [475, 221] width 810 height 26
click at [533, 225] on span "Baixar operações + Baixar CaseLog" at bounding box center [528, 221] width 137 height 24
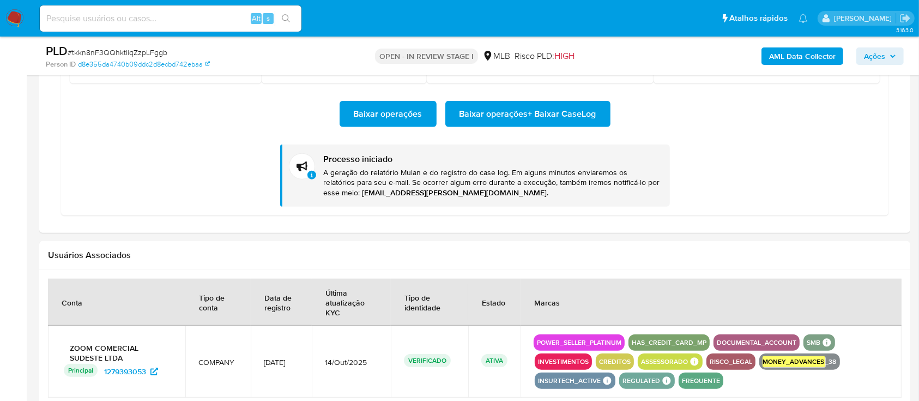
scroll to position [1309, 0]
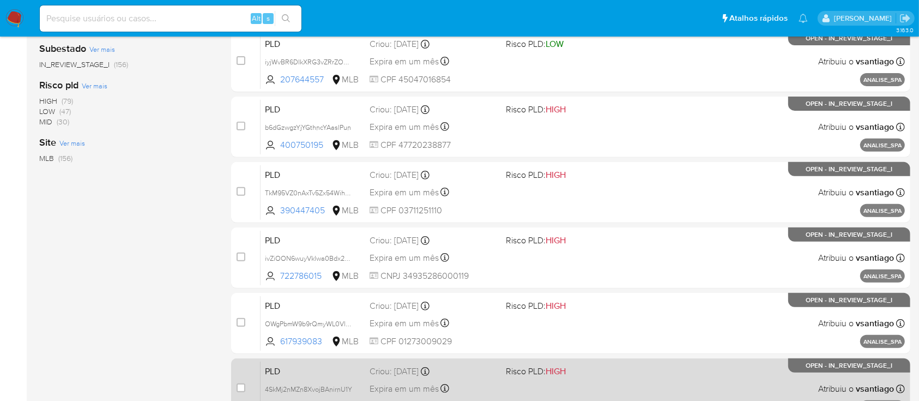
scroll to position [498, 0]
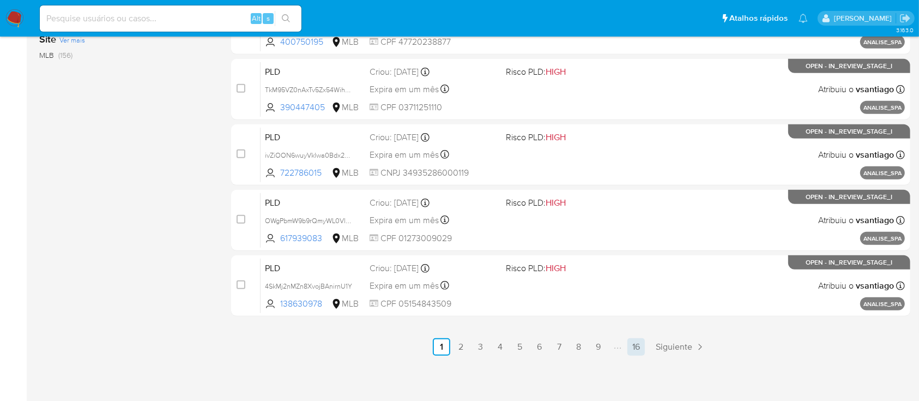
click at [640, 342] on link "16" at bounding box center [636, 346] width 17 height 17
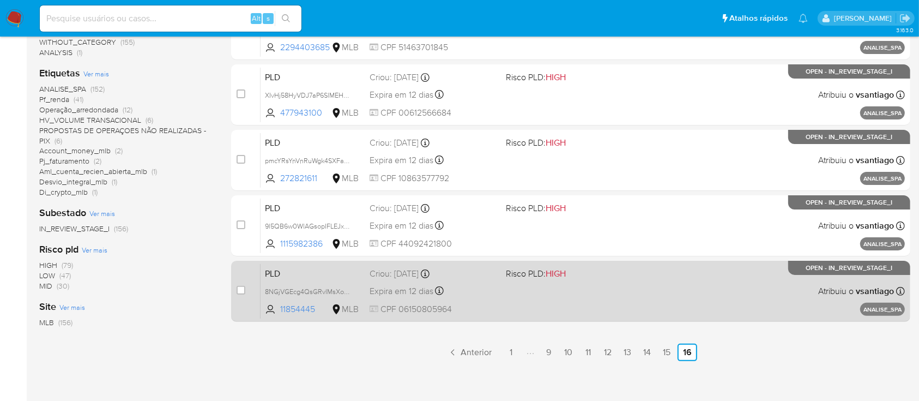
scroll to position [262, 0]
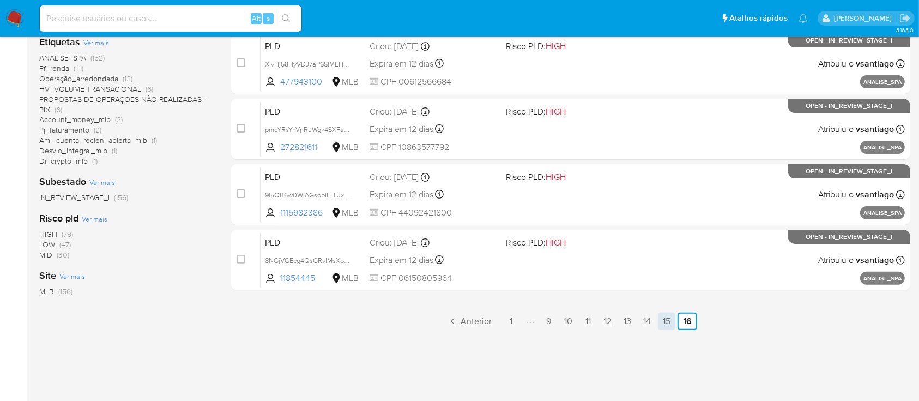
click at [669, 321] on link "15" at bounding box center [666, 320] width 17 height 17
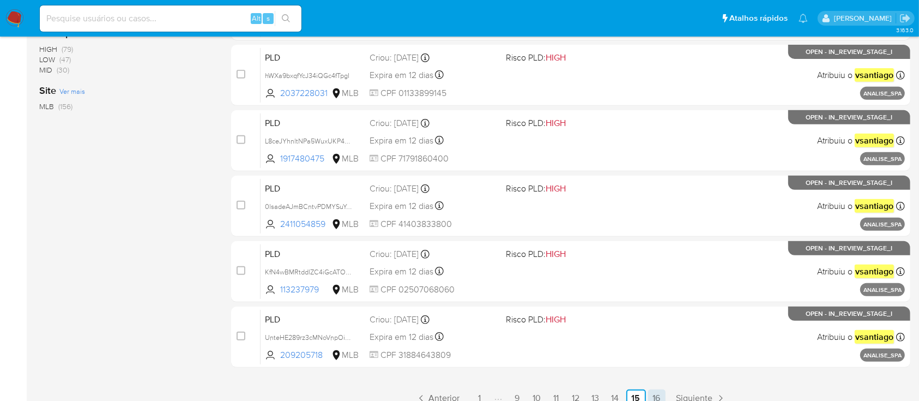
scroll to position [498, 0]
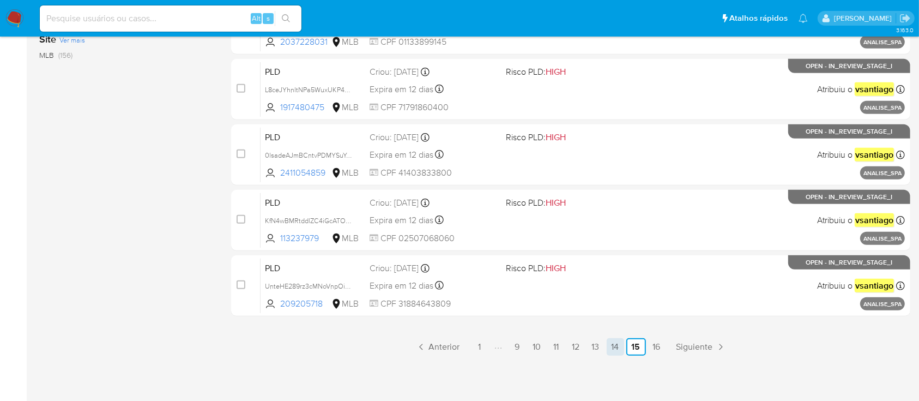
click at [619, 344] on link "14" at bounding box center [615, 346] width 17 height 17
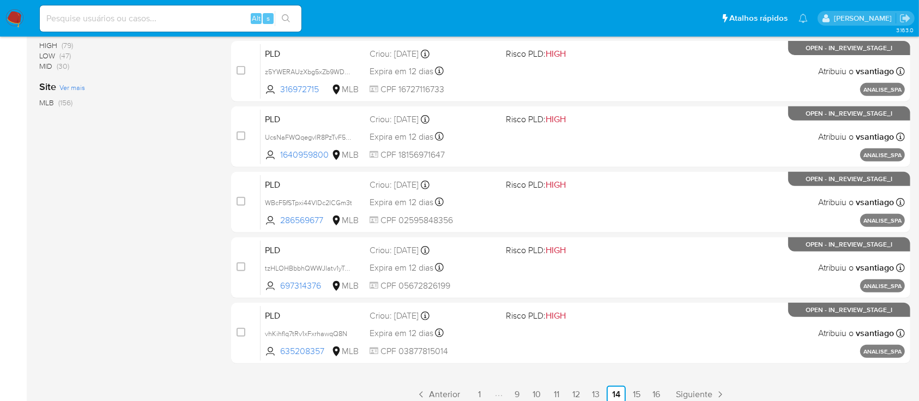
scroll to position [498, 0]
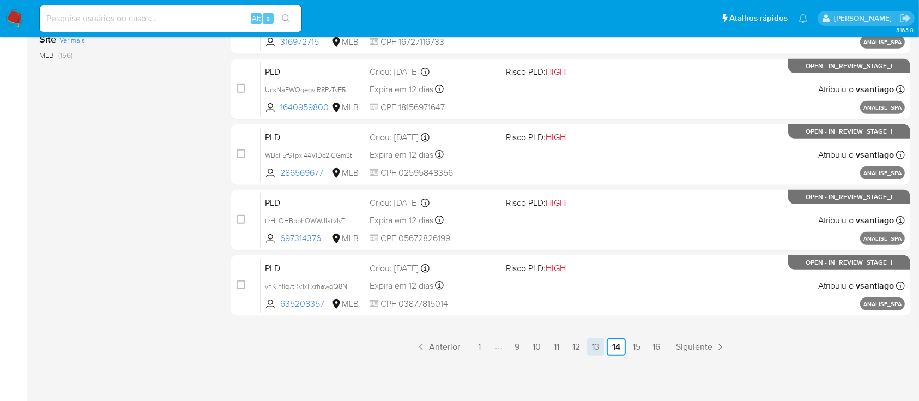
click at [602, 350] on link "13" at bounding box center [595, 346] width 17 height 17
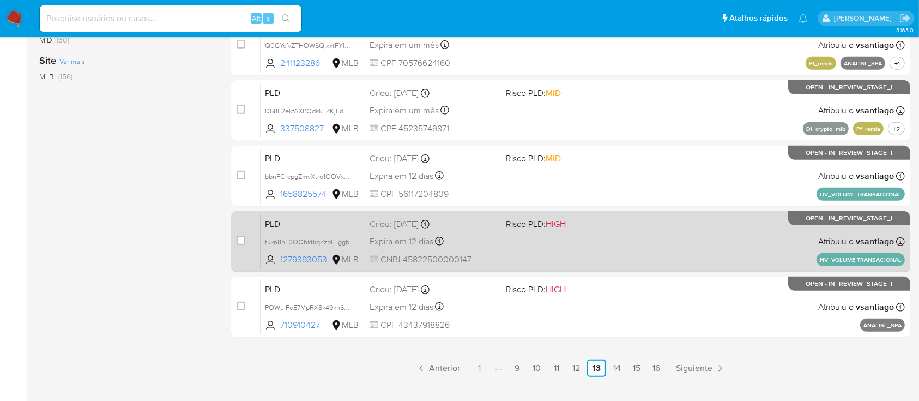
scroll to position [498, 0]
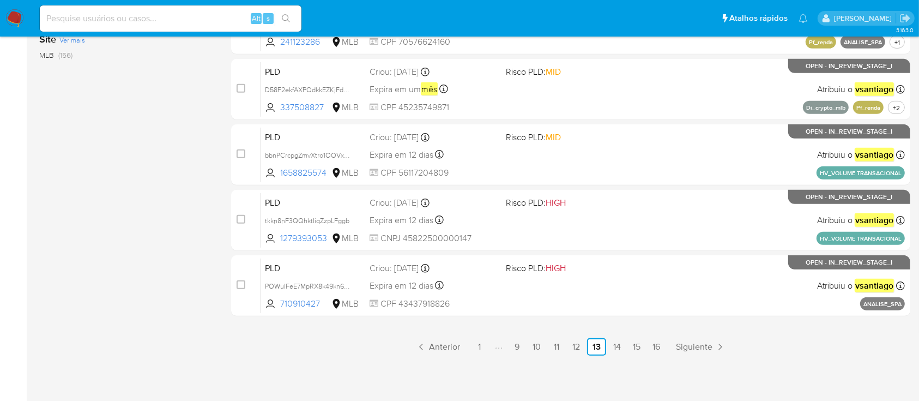
drag, startPoint x: 332, startPoint y: 286, endPoint x: 317, endPoint y: 251, distance: 37.9
click at [332, 286] on span "POWulFeE7MpRX8k49kn6YD5q" at bounding box center [313, 285] width 96 height 12
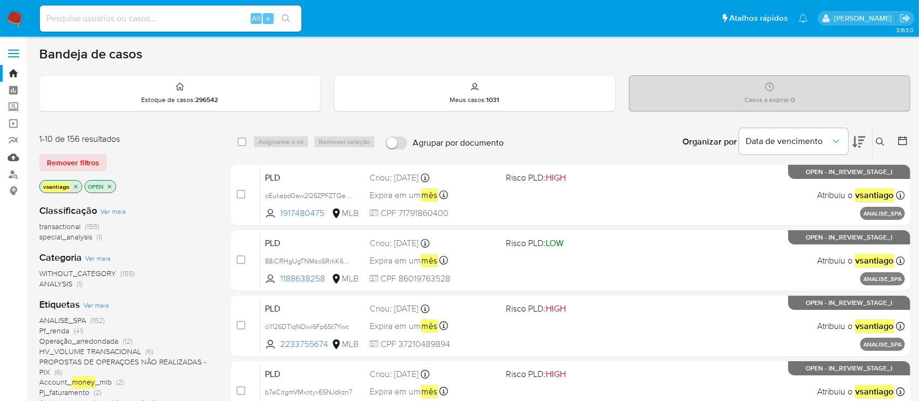
click at [7, 155] on link "Mulan" at bounding box center [65, 157] width 130 height 17
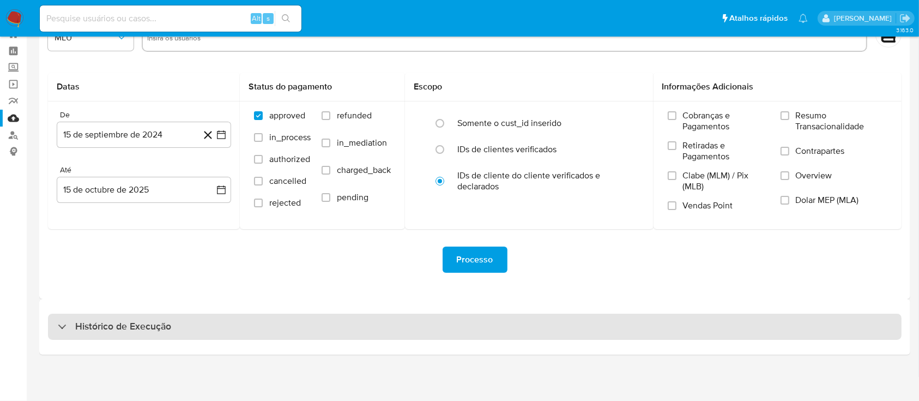
click at [528, 329] on div "Histórico de Execução" at bounding box center [475, 327] width 854 height 26
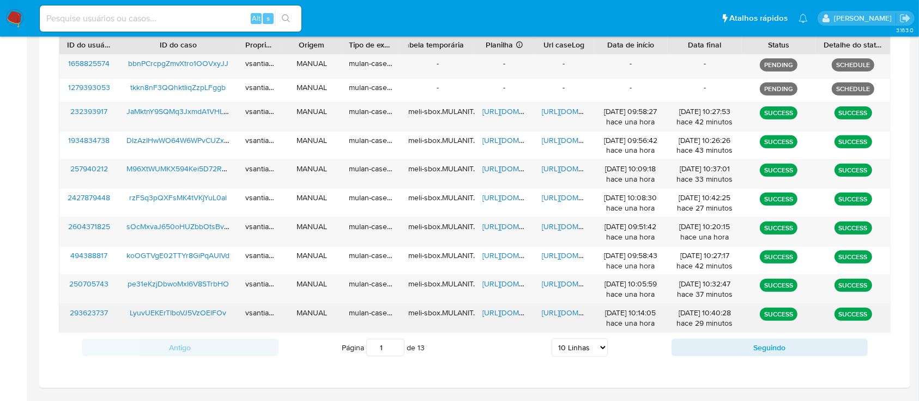
scroll to position [441, 0]
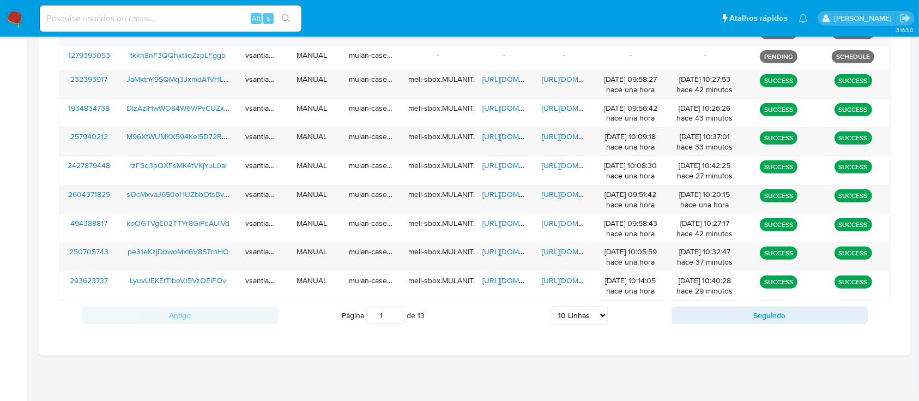
click at [593, 321] on select "5 Linhas 10 Linhas 20 Linhas 25 Linhas 50 Linhas 100 Linhas" at bounding box center [580, 315] width 56 height 19
click at [588, 316] on select "5 Linhas 10 Linhas 20 Linhas 25 Linhas 50 Linhas 100 Linhas" at bounding box center [580, 315] width 56 height 19
select select "100"
click at [552, 306] on select "5 Linhas 10 Linhas 20 Linhas 25 Linhas 50 Linhas 100 Linhas" at bounding box center [580, 315] width 56 height 19
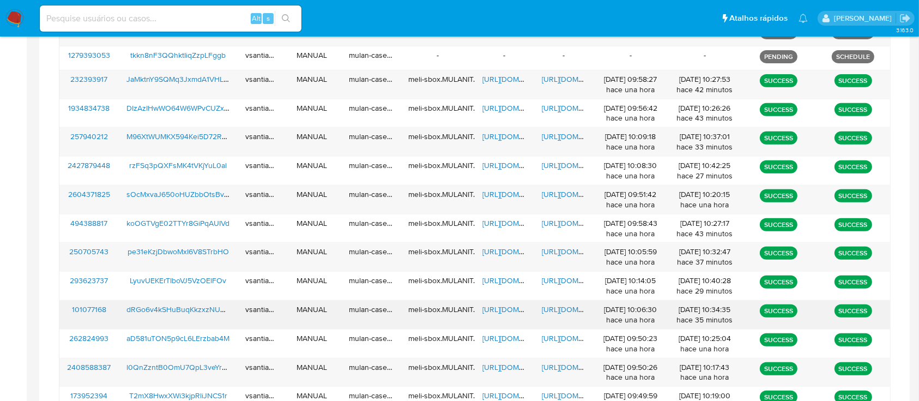
scroll to position [779, 0]
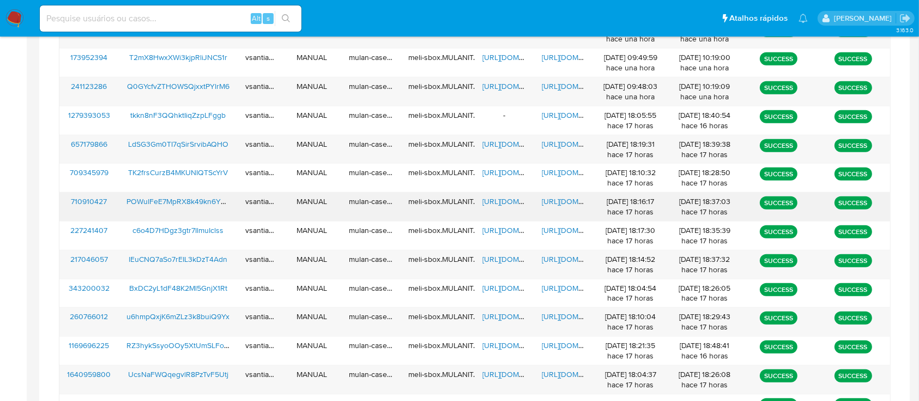
click at [196, 196] on span "POWulFeE7MpRX8k49kn6YD5q" at bounding box center [181, 201] width 109 height 11
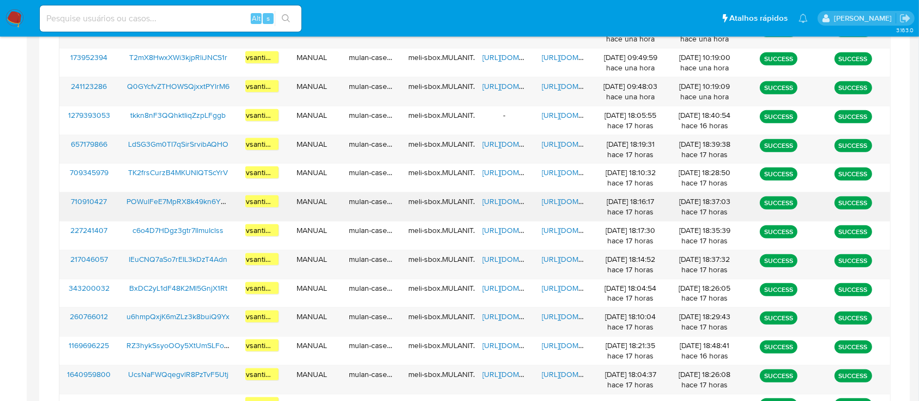
click at [503, 198] on span "https://docs.google.com/spreadsheets/d/1PZkQNM3Dglf44-uMCF62LJmnYJmg22DPOAErQBV…" at bounding box center [520, 201] width 75 height 11
click at [574, 200] on span "https://docs.google.com/document/d/1QkS5zAEgHV23j9FYfEgggTgy20kkeGICeyBa7yLbk-Q…" at bounding box center [579, 201] width 75 height 11
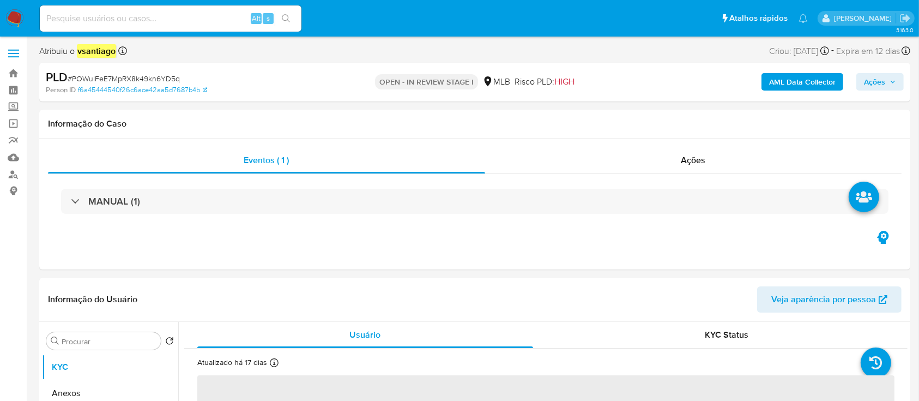
select select "10"
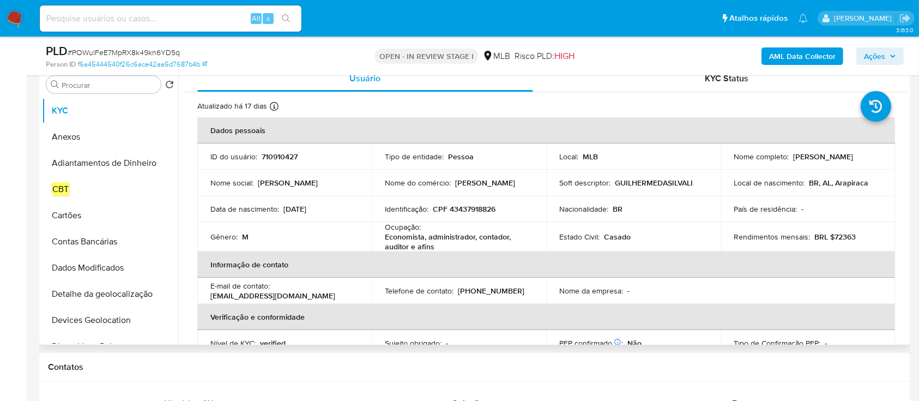
scroll to position [218, 0]
click at [481, 210] on p "CPF 43437918826" at bounding box center [464, 208] width 63 height 10
copy p "43437918826"
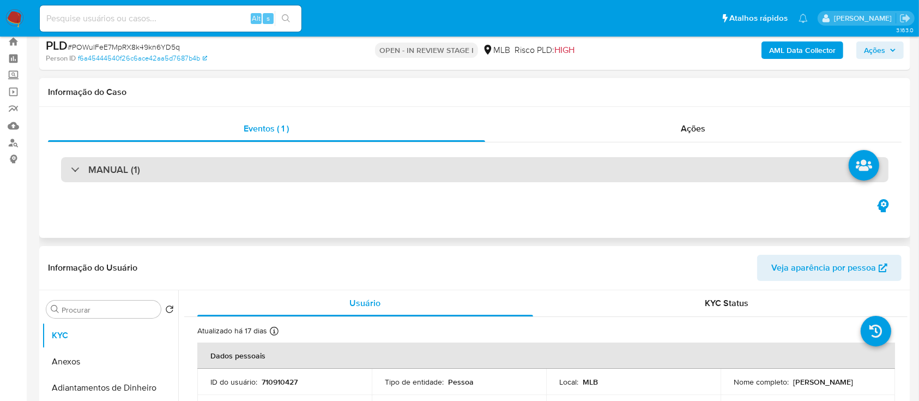
scroll to position [0, 0]
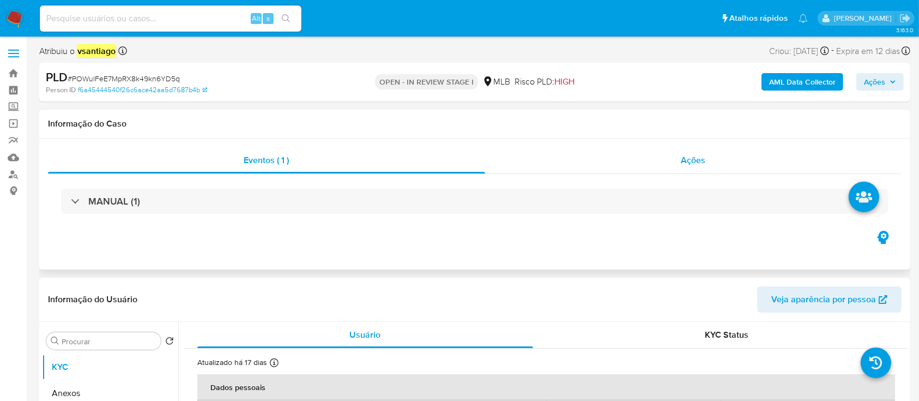
click at [642, 161] on div "Ações" at bounding box center [693, 160] width 417 height 26
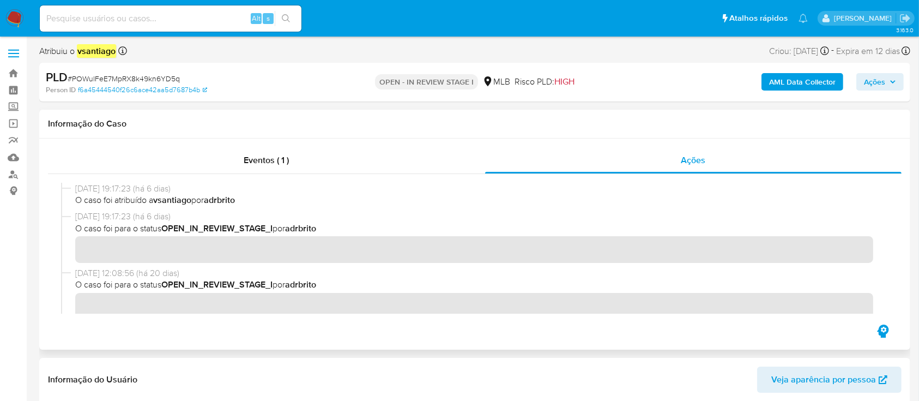
scroll to position [218, 0]
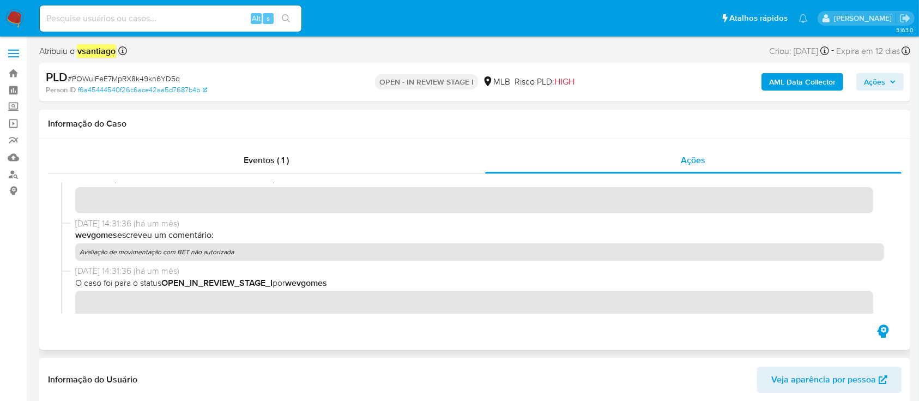
drag, startPoint x: 231, startPoint y: 251, endPoint x: 82, endPoint y: 252, distance: 148.9
click at [82, 252] on p "Avaliação de movimentação com BET não autorizada" at bounding box center [479, 251] width 809 height 17
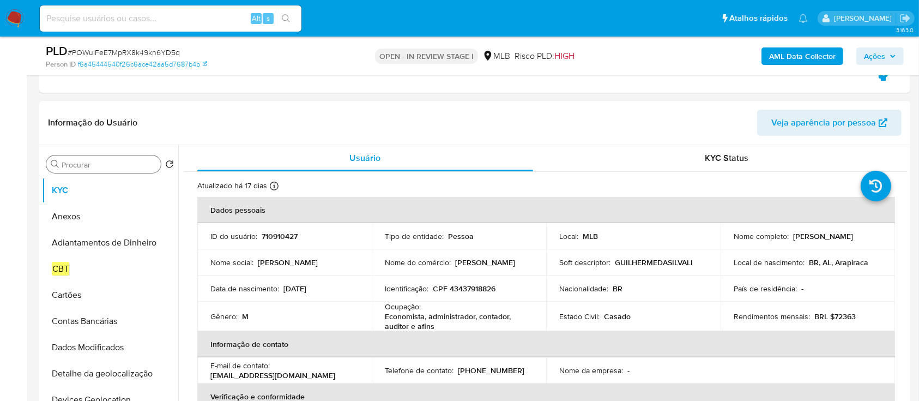
click at [112, 165] on input "Procurar" at bounding box center [109, 165] width 95 height 10
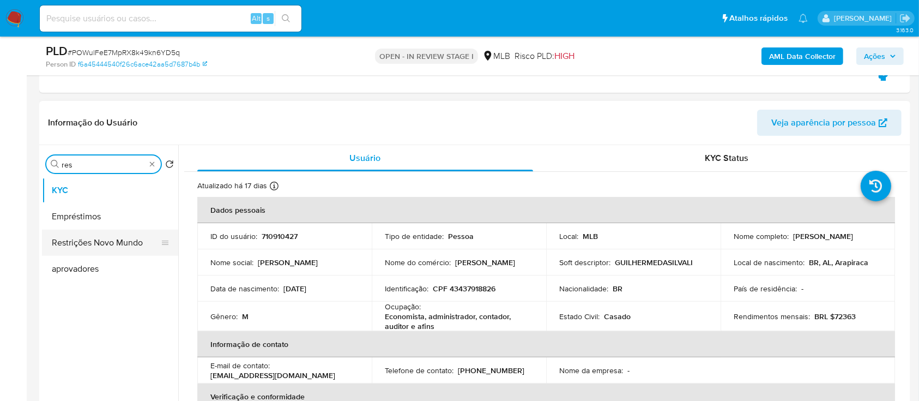
type input "res"
click at [94, 250] on button "Restrições Novo Mundo" at bounding box center [106, 243] width 128 height 26
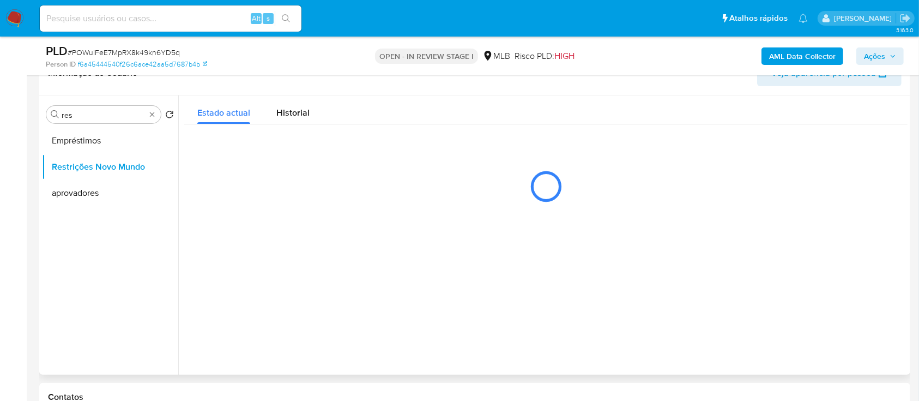
scroll to position [291, 0]
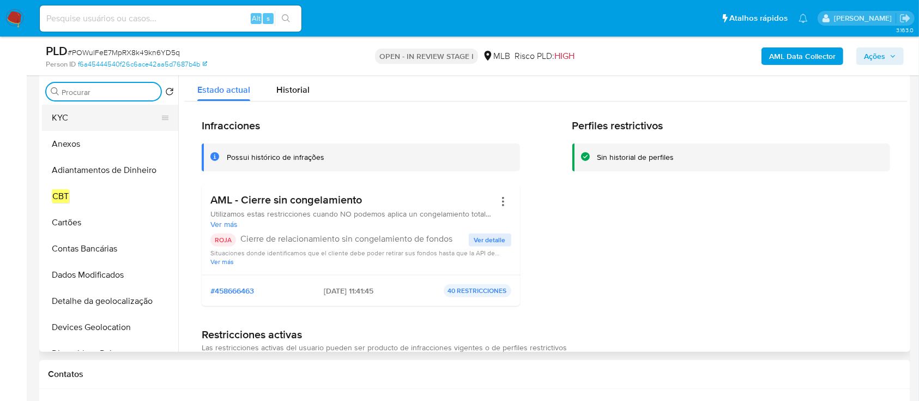
click at [83, 125] on button "KYC" at bounding box center [106, 118] width 128 height 26
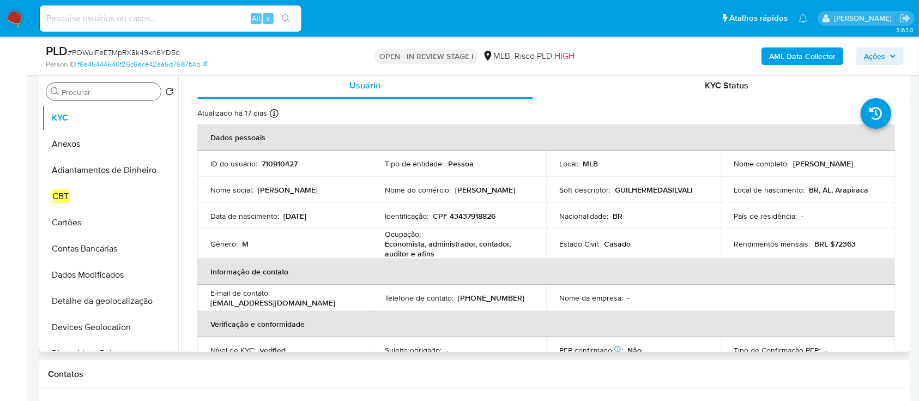
click at [481, 217] on p "CPF 43437918826" at bounding box center [464, 216] width 63 height 10
copy p "43437918826"
click at [270, 168] on p "710910427" at bounding box center [280, 164] width 36 height 10
click at [271, 167] on p "710910427" at bounding box center [280, 164] width 36 height 10
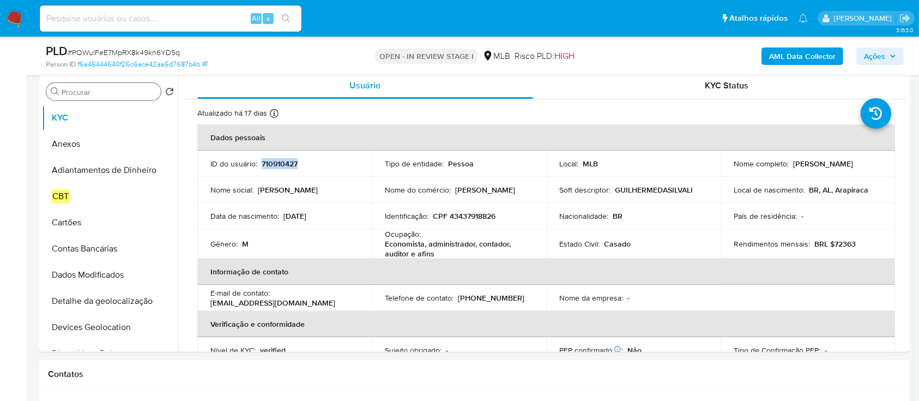
copy p "710910427"
click at [276, 160] on p "710910427" at bounding box center [280, 164] width 36 height 10
